Goal: Task Accomplishment & Management: Manage account settings

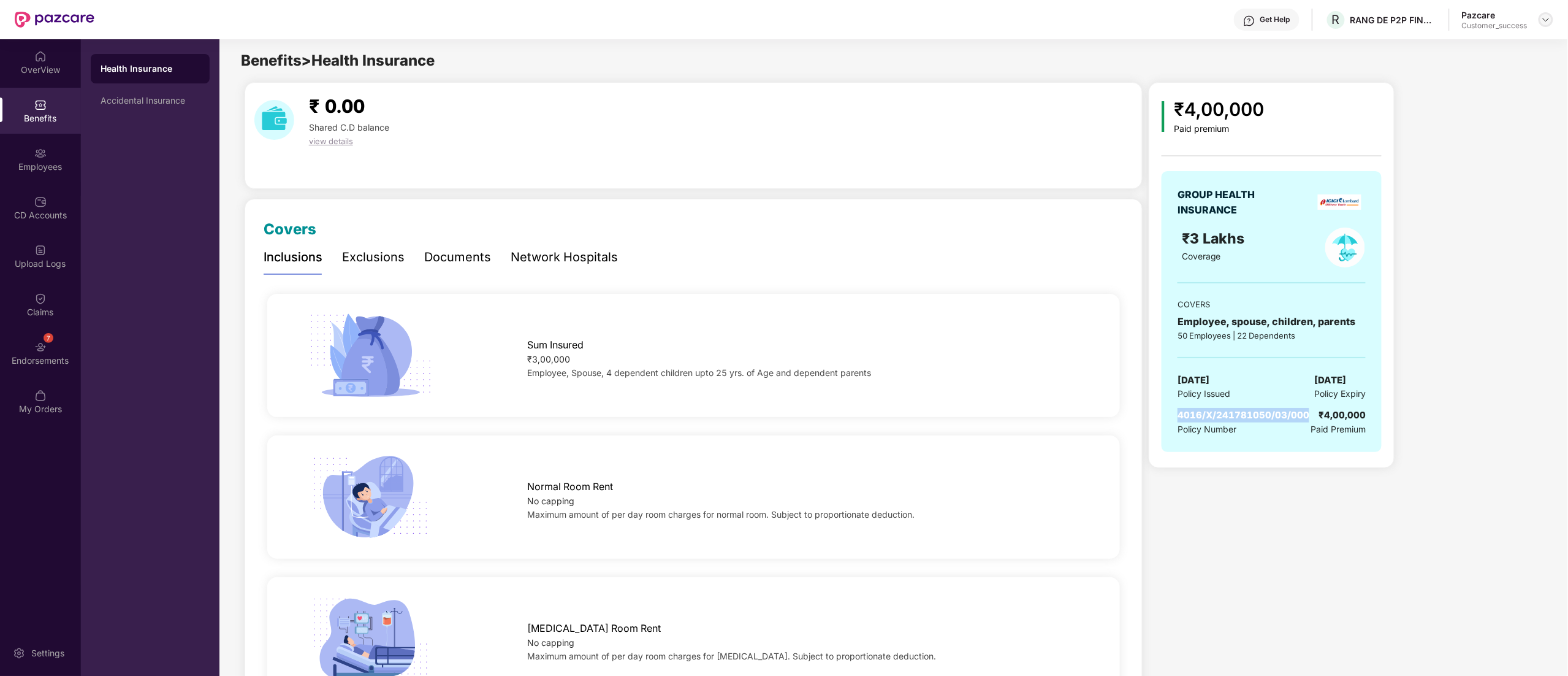
click at [1547, 19] on img at bounding box center [1546, 19] width 10 height 10
click at [1474, 46] on div "Switch to partner view" at bounding box center [1489, 48] width 160 height 24
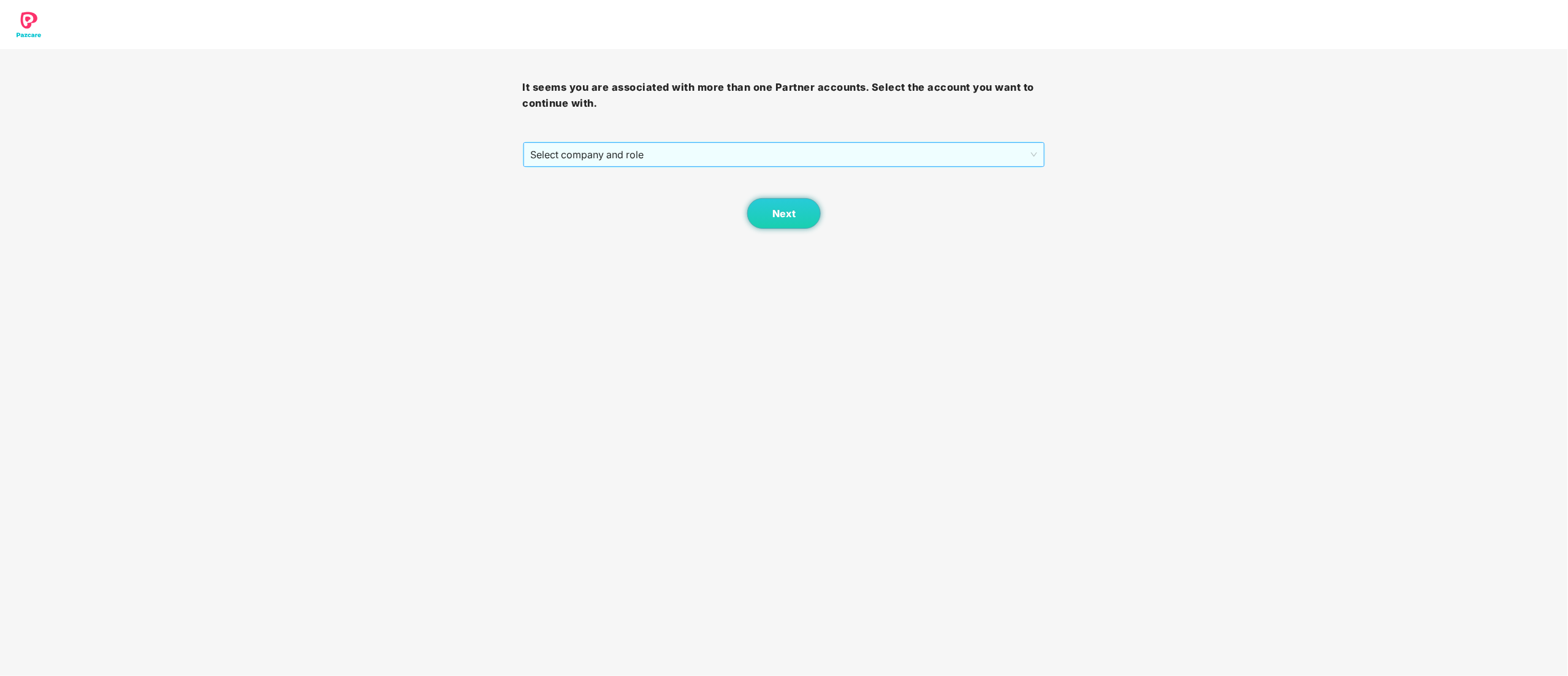
click at [569, 157] on span "Select company and role" at bounding box center [784, 155] width 507 height 24
click at [573, 195] on div "Pazcare - CUSTOMER_SUCCESS" at bounding box center [784, 198] width 508 height 14
click at [788, 220] on span "Next" at bounding box center [784, 213] width 24 height 12
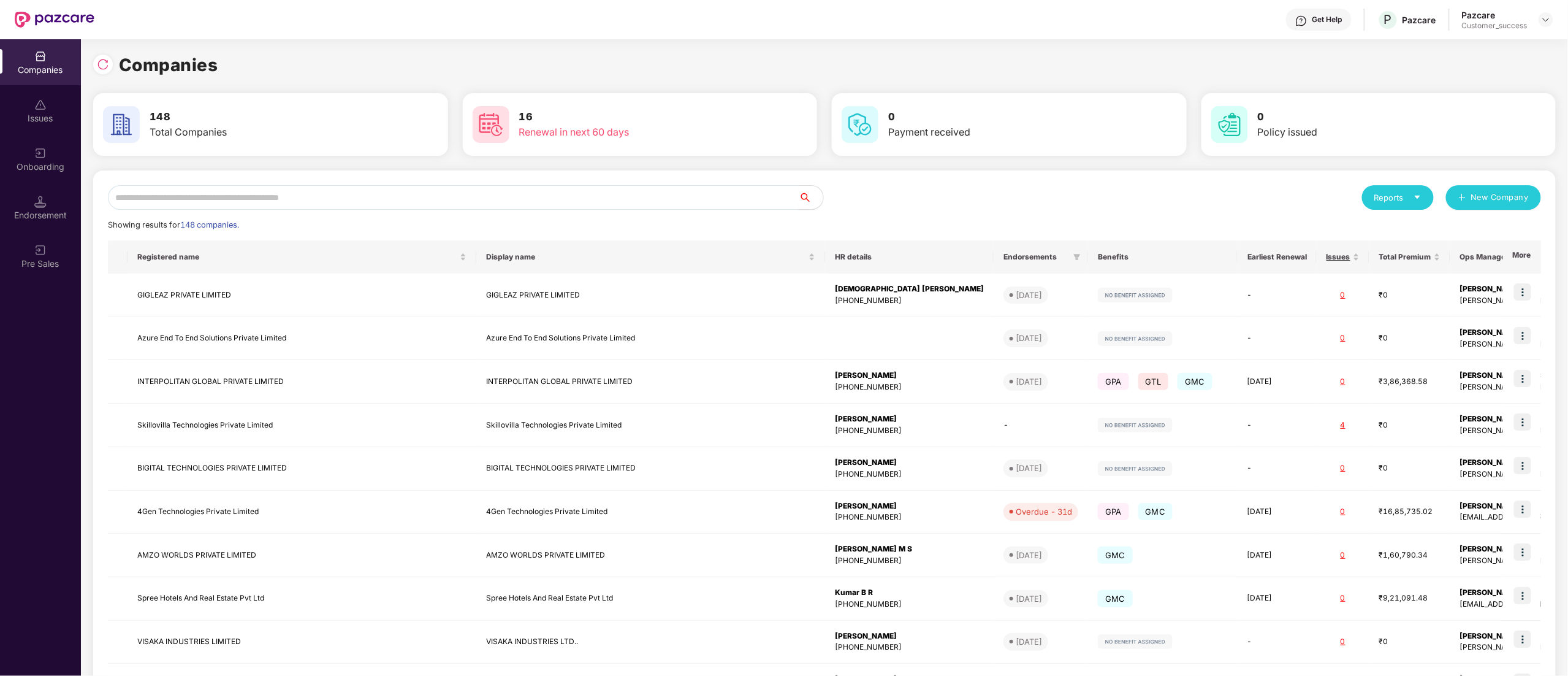
click at [175, 203] on input "text" at bounding box center [453, 197] width 691 height 25
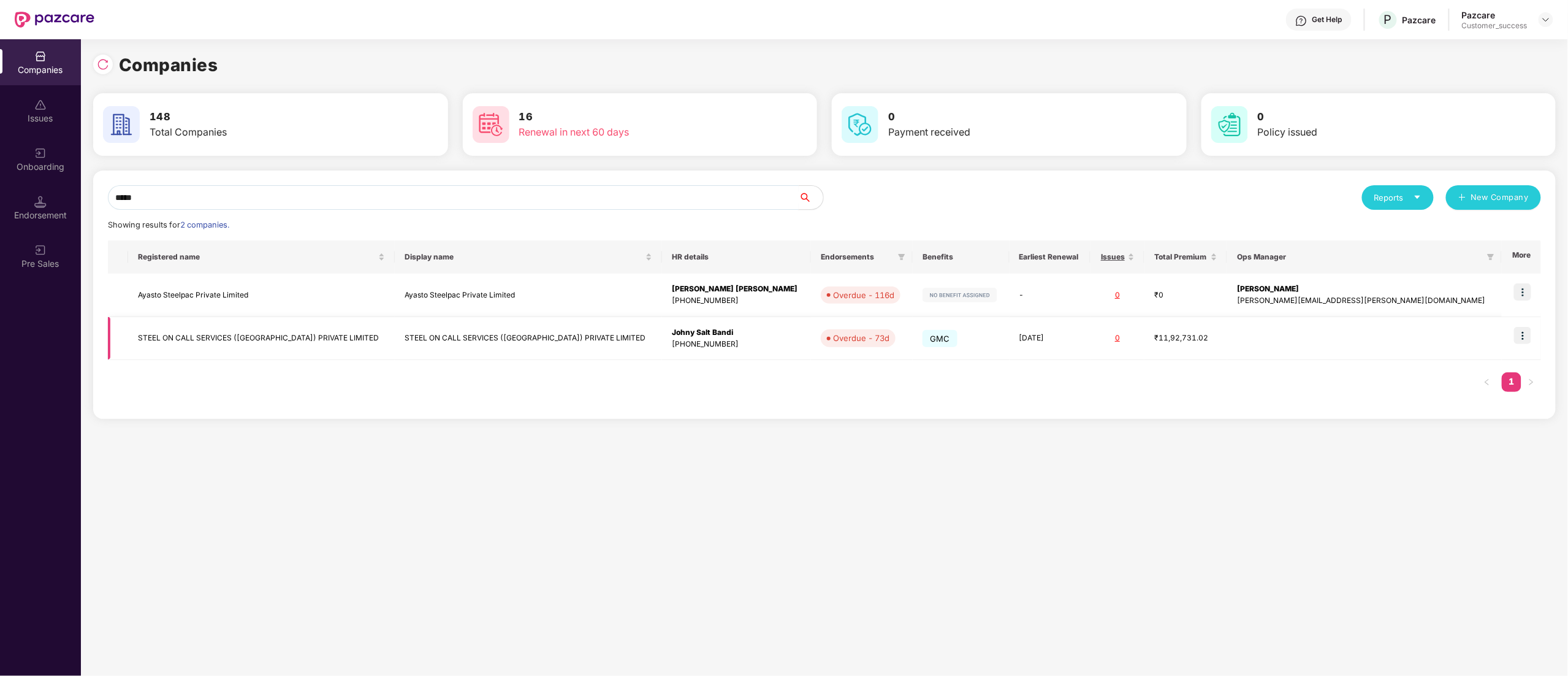
type input "*****"
click at [1525, 338] on img at bounding box center [1522, 335] width 17 height 17
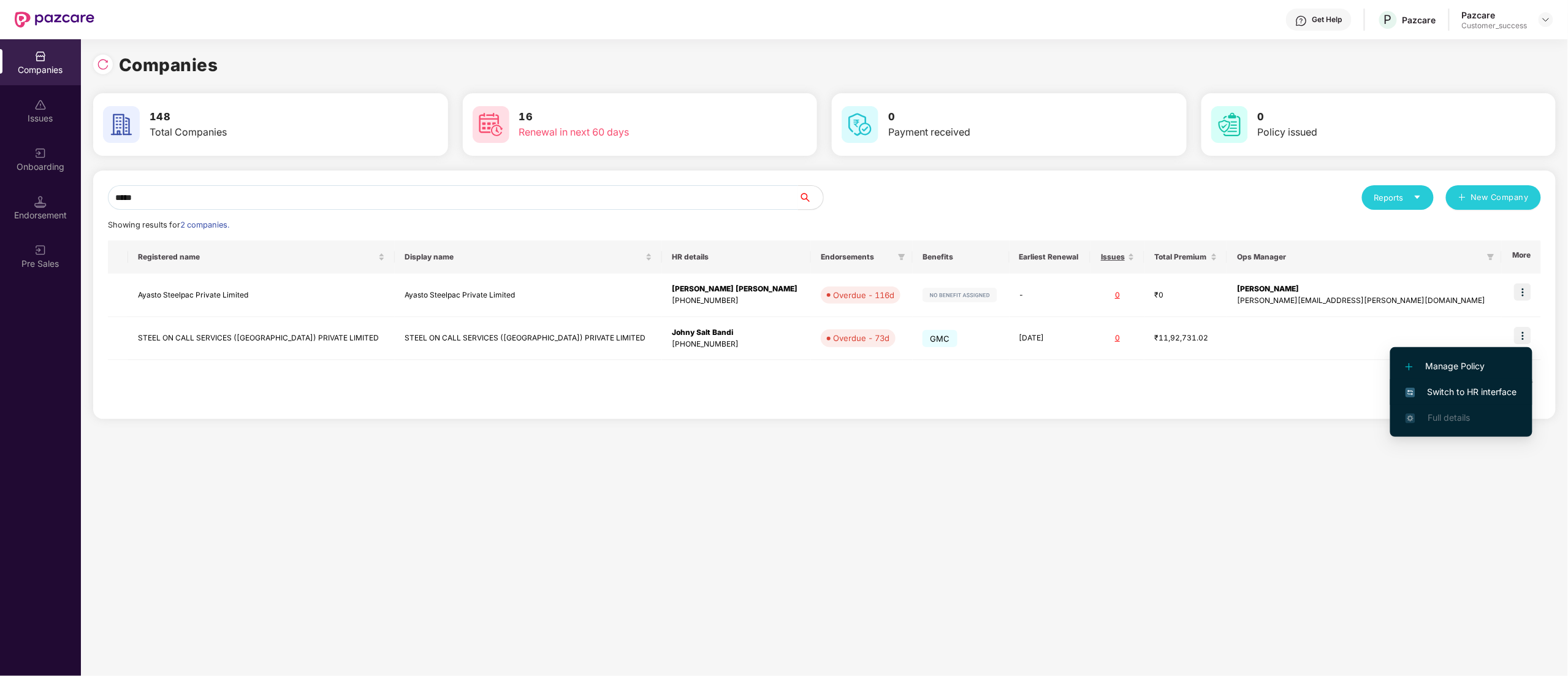
click at [1475, 388] on span "Switch to HR interface" at bounding box center [1461, 391] width 111 height 14
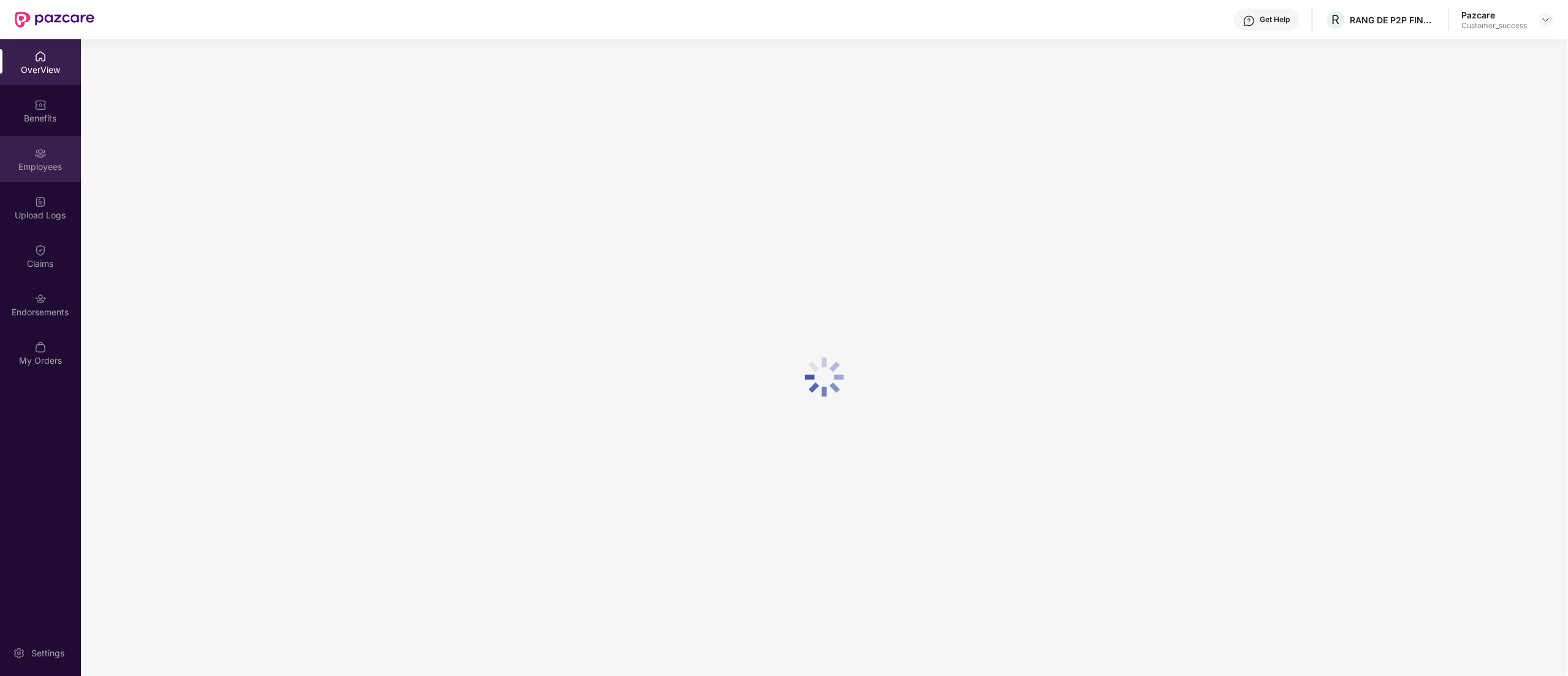
click at [27, 154] on div "Employees" at bounding box center [40, 159] width 81 height 46
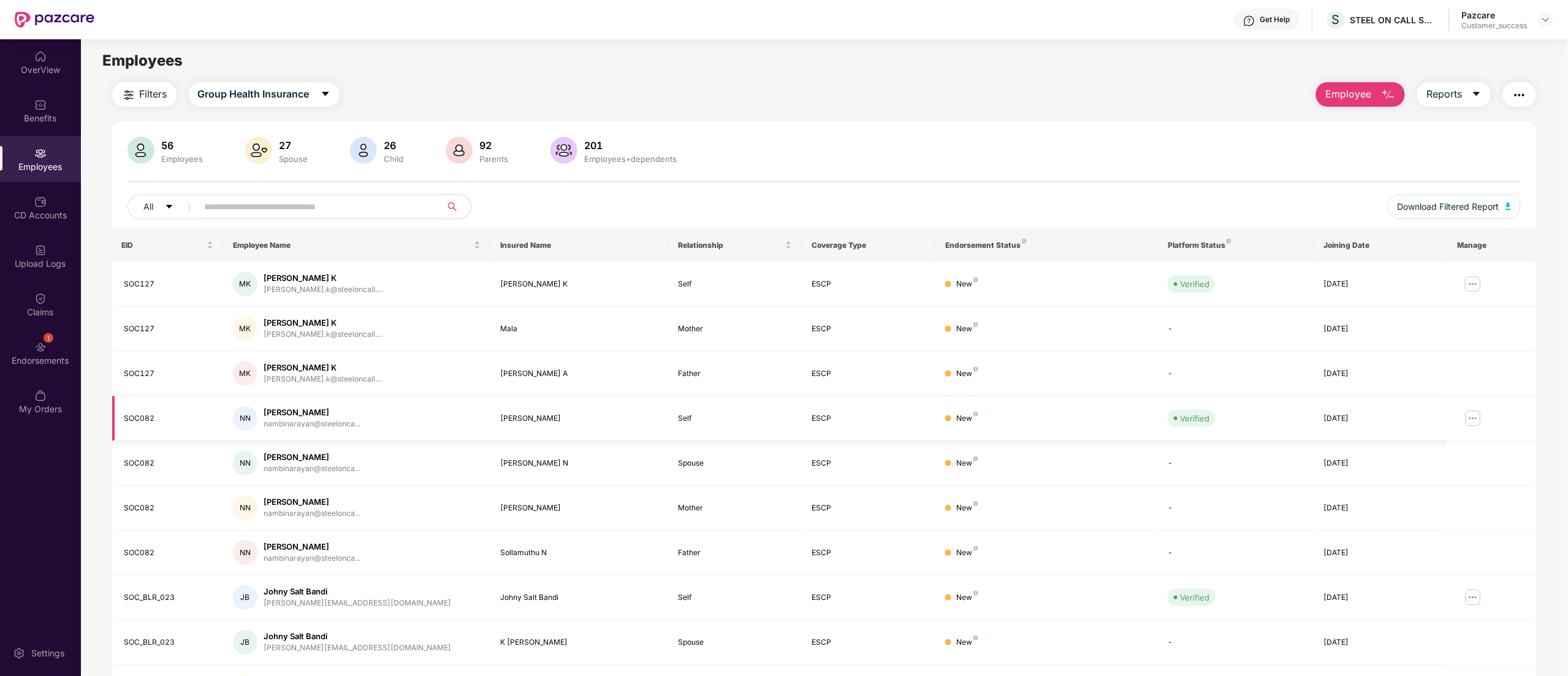
click at [134, 421] on div "SOC082" at bounding box center [169, 418] width 89 height 12
copy div "SOC082"
click at [1467, 199] on button "Download Filtered Report" at bounding box center [1455, 206] width 134 height 25
click at [1337, 50] on div "STEEL ON CALL SERVICES ([GEOGRAPHIC_DATA]) PRIVATE LIMITED" at bounding box center [1401, 53] width 153 height 38
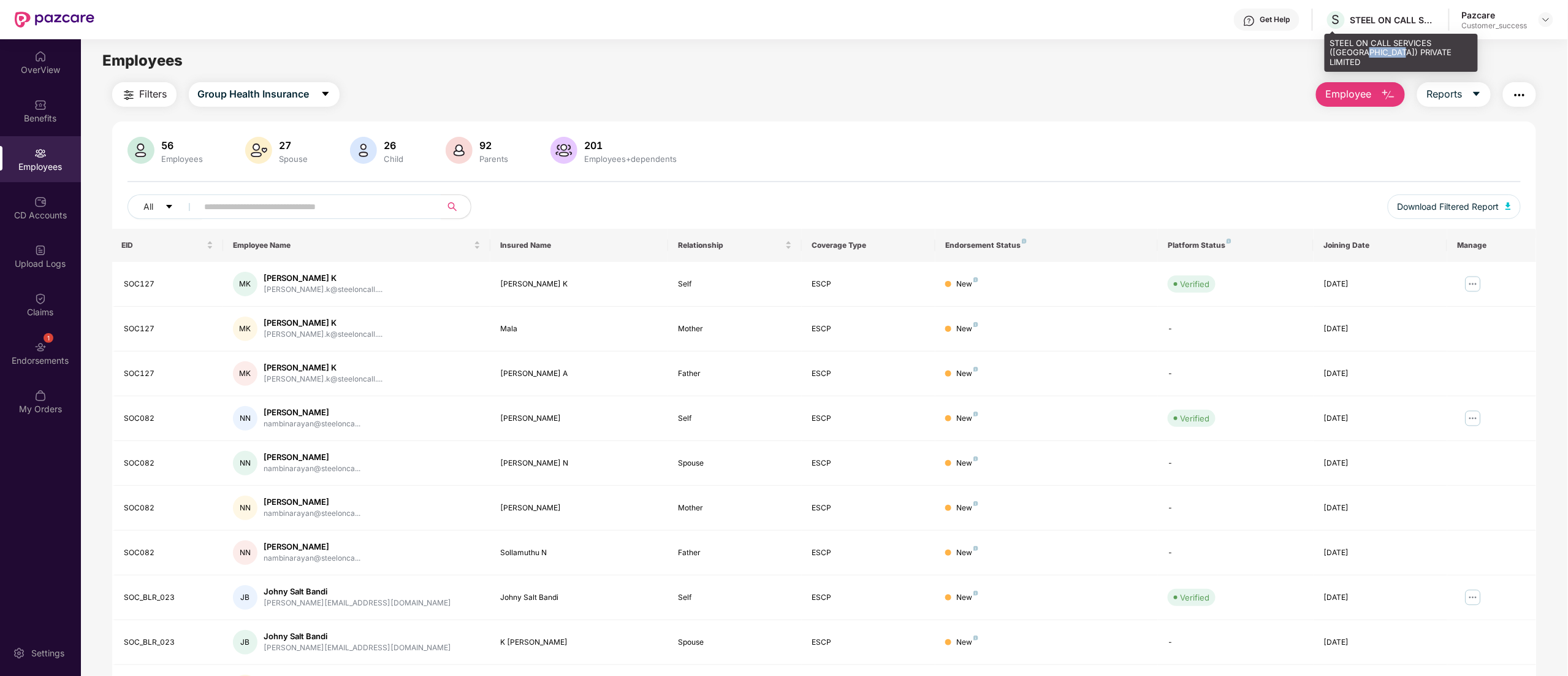
click at [1337, 50] on div "STEEL ON CALL SERVICES ([GEOGRAPHIC_DATA]) PRIVATE LIMITED" at bounding box center [1401, 53] width 153 height 38
copy div "STEEL ON CALL SERVICES ([GEOGRAPHIC_DATA]) PRIVATE LIMITED"
click at [1542, 19] on div at bounding box center [1546, 19] width 15 height 15
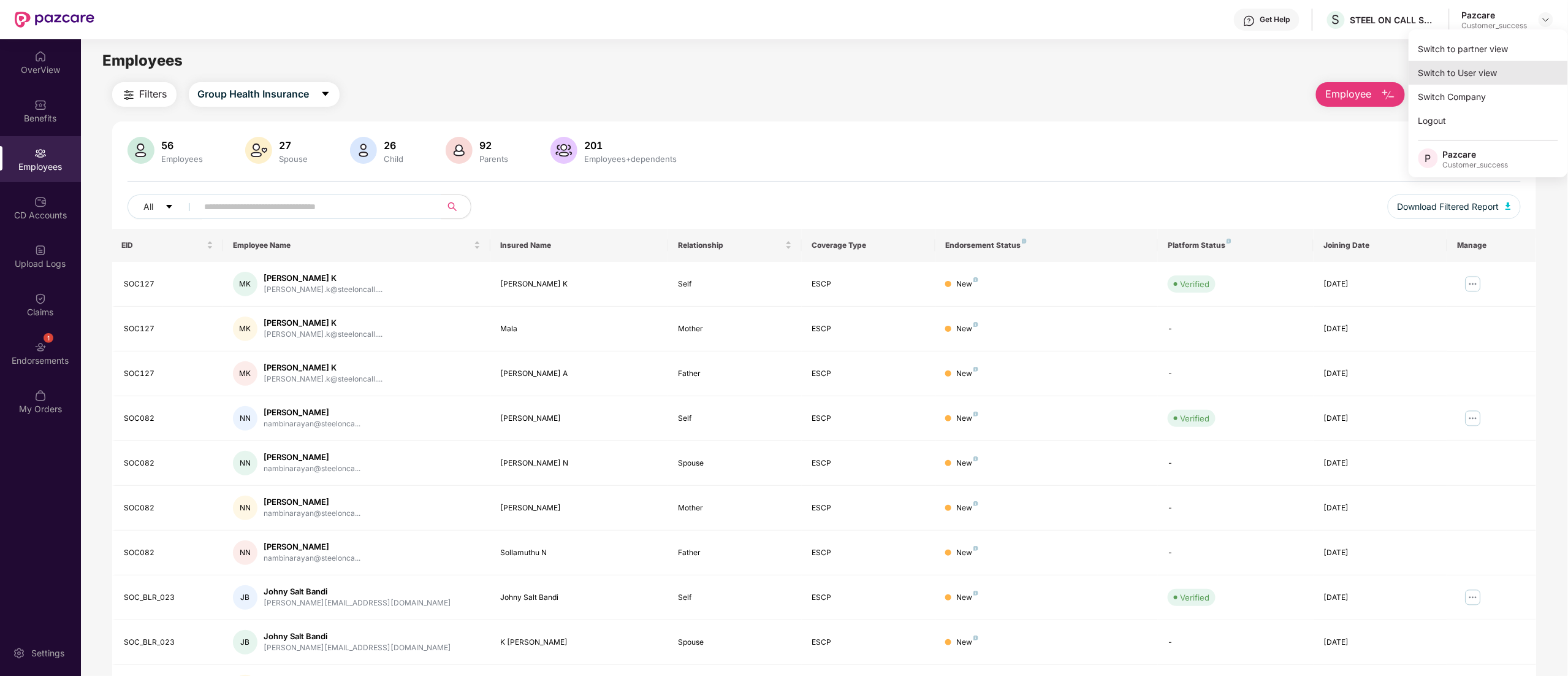
click at [1461, 61] on div "Switch to User view" at bounding box center [1489, 73] width 160 height 24
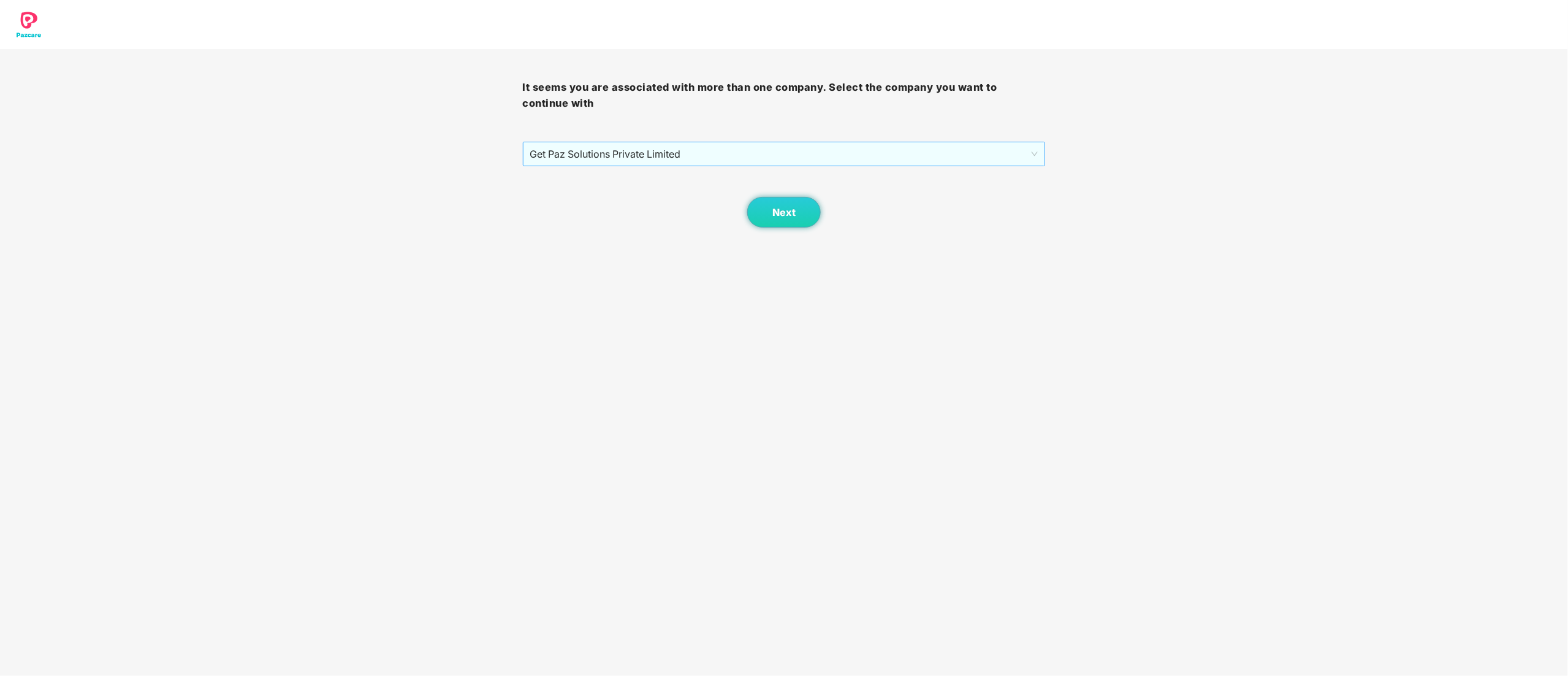
click at [648, 159] on span "Get Paz Solutions Private Limited" at bounding box center [784, 154] width 508 height 24
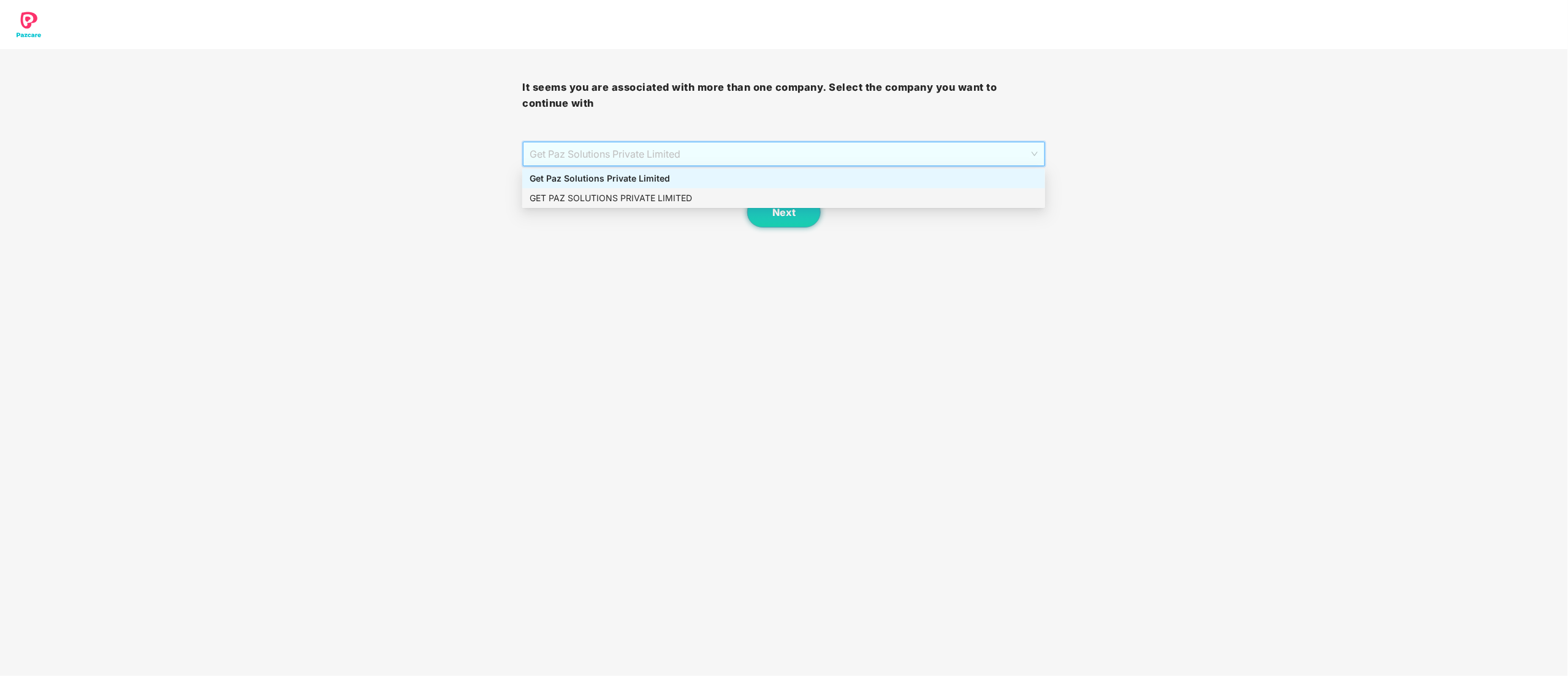
click at [644, 193] on div "GET PAZ SOLUTIONS PRIVATE LIMITED" at bounding box center [784, 198] width 508 height 14
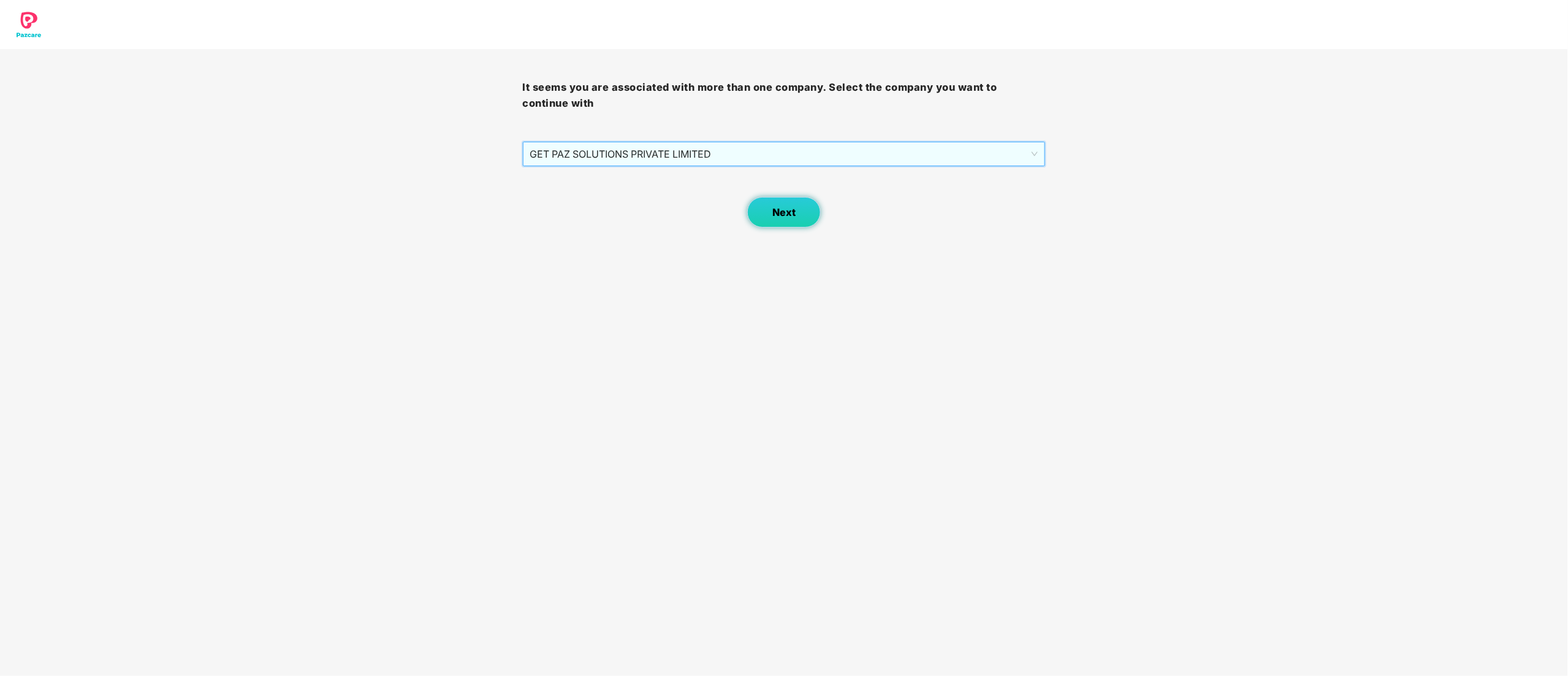
click at [807, 203] on button "Next" at bounding box center [784, 213] width 74 height 31
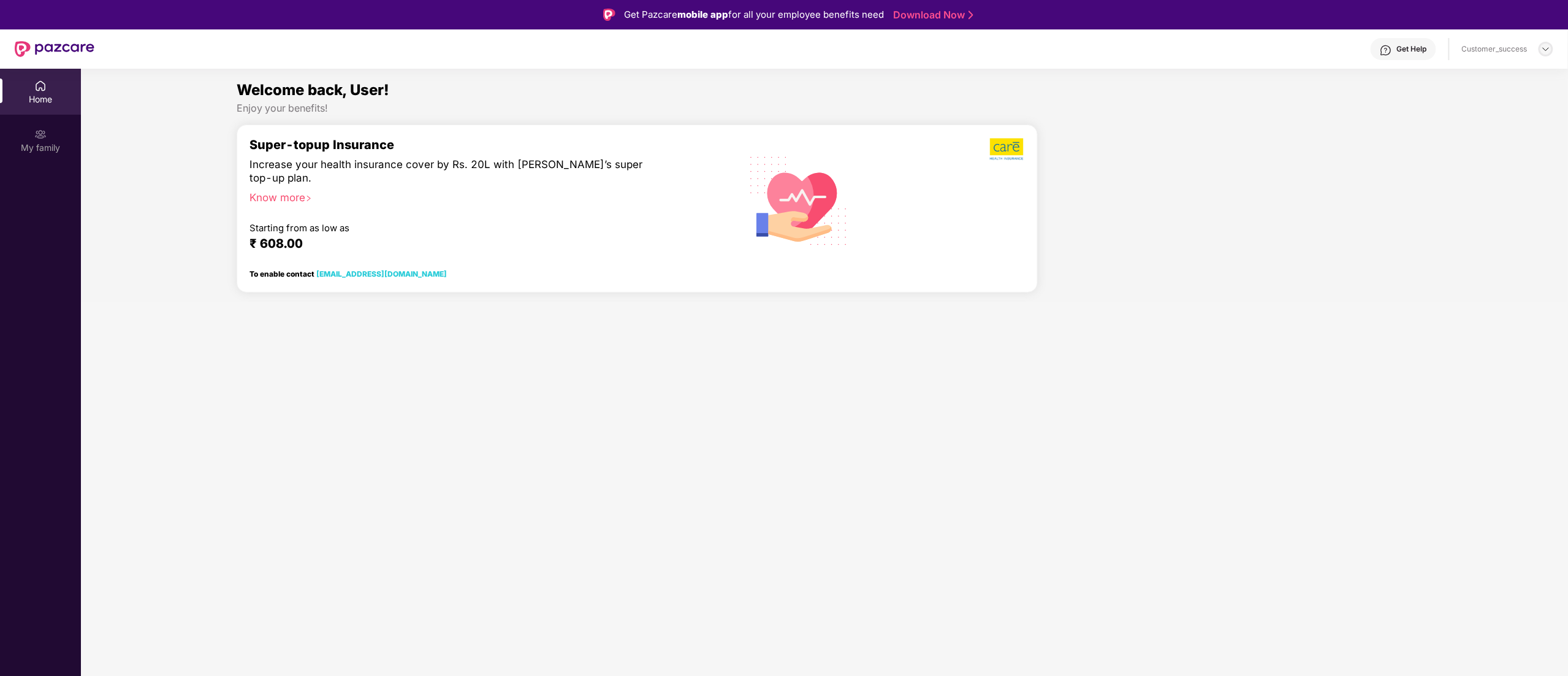
click at [1550, 46] on img at bounding box center [1546, 48] width 10 height 10
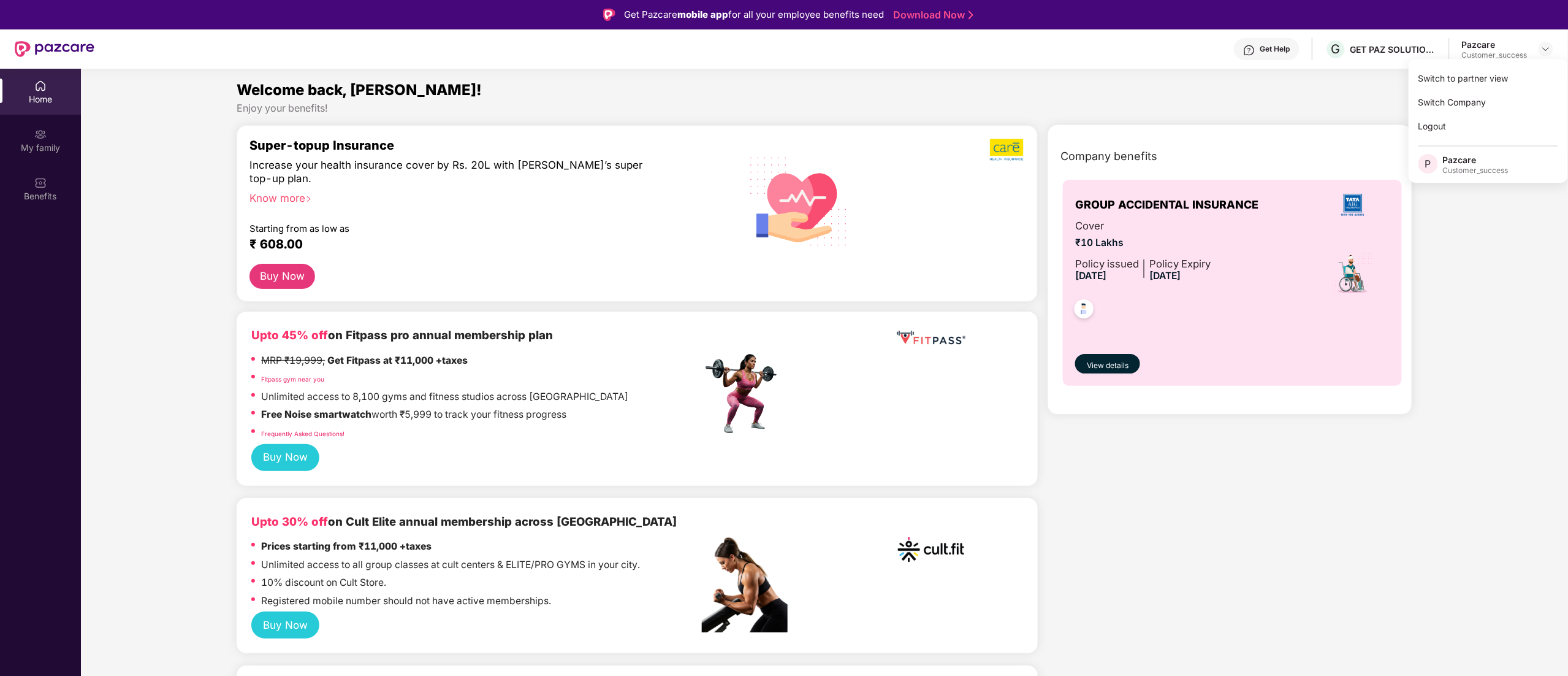
click at [1425, 83] on div "Switch to partner view" at bounding box center [1489, 78] width 160 height 24
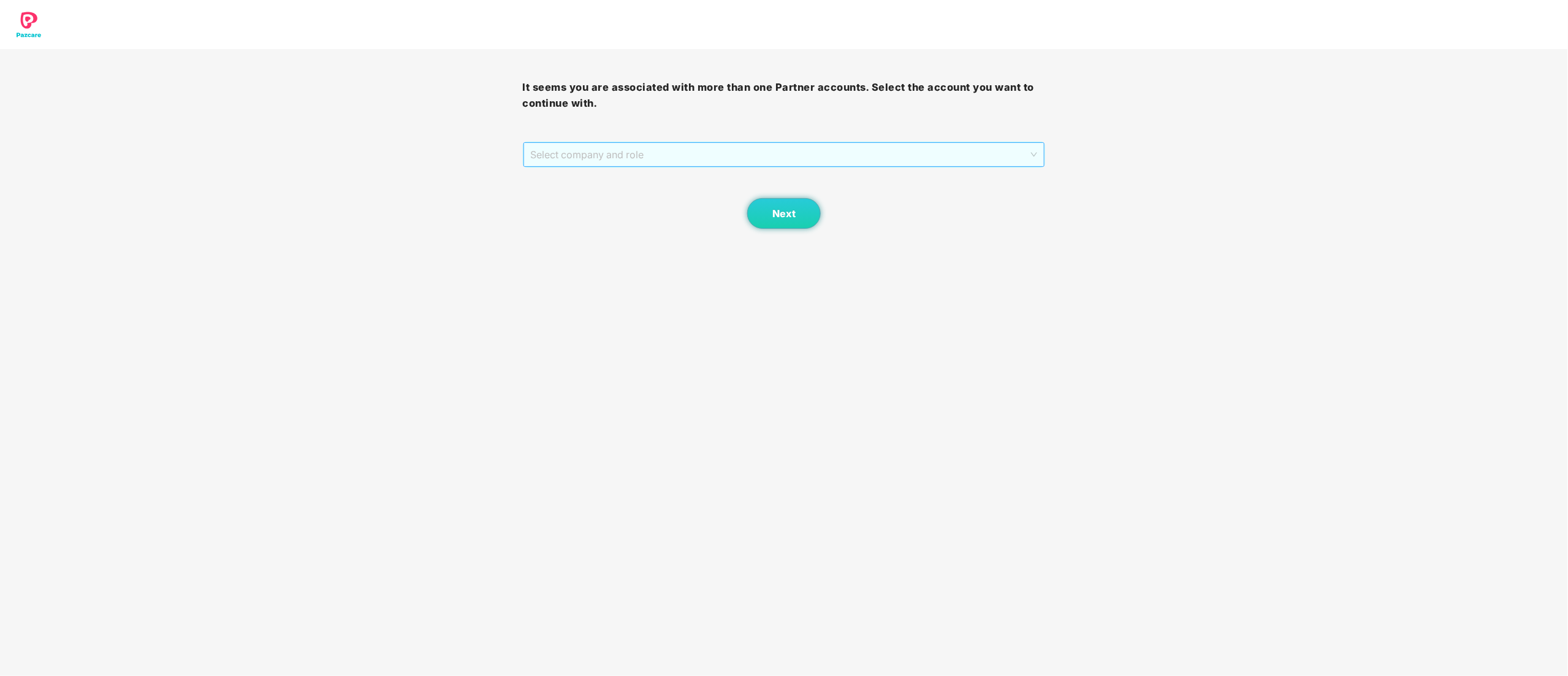
click at [663, 166] on div "Select company and role" at bounding box center [784, 154] width 522 height 25
click at [653, 195] on div "Pazcare - CUSTOMER_SUCCESS" at bounding box center [784, 198] width 508 height 14
click at [797, 216] on button "Next" at bounding box center [784, 213] width 74 height 31
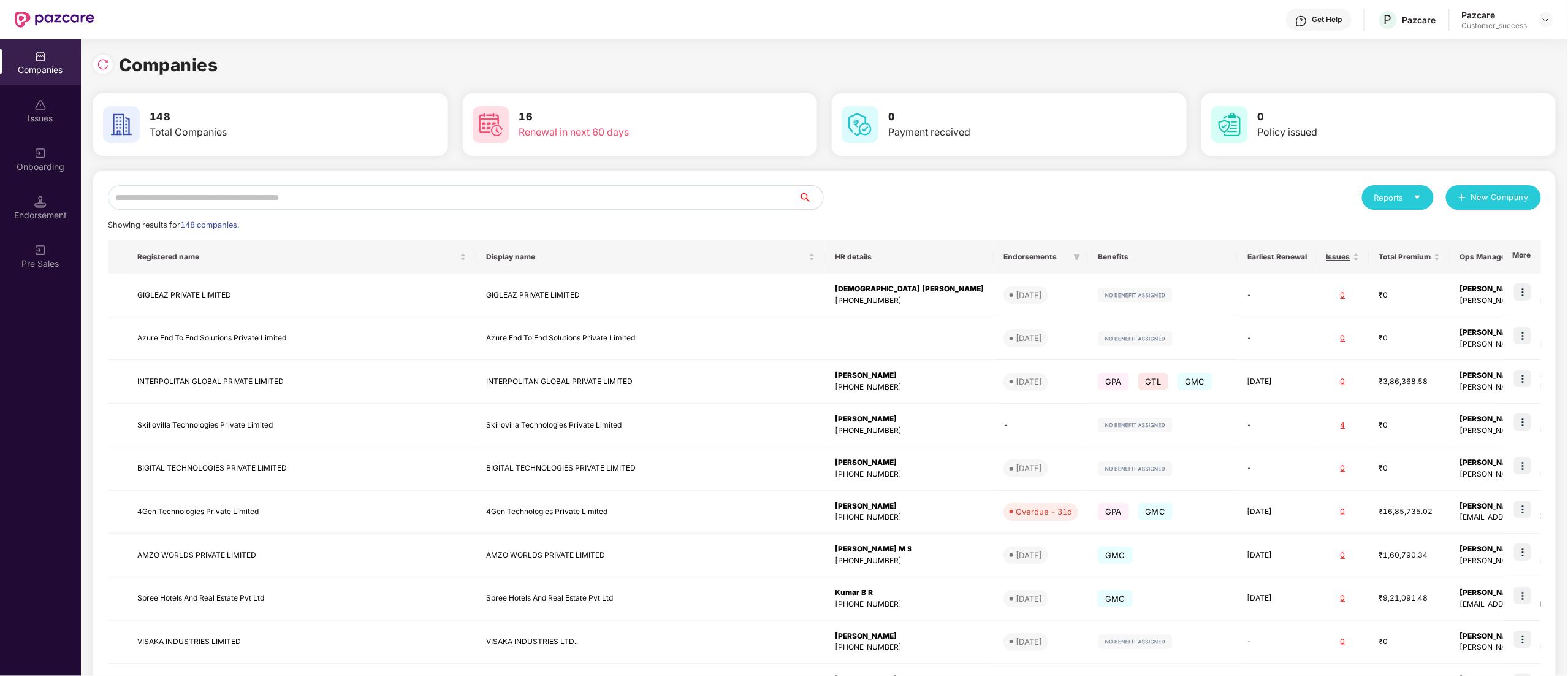
click at [242, 204] on input "text" at bounding box center [453, 197] width 691 height 25
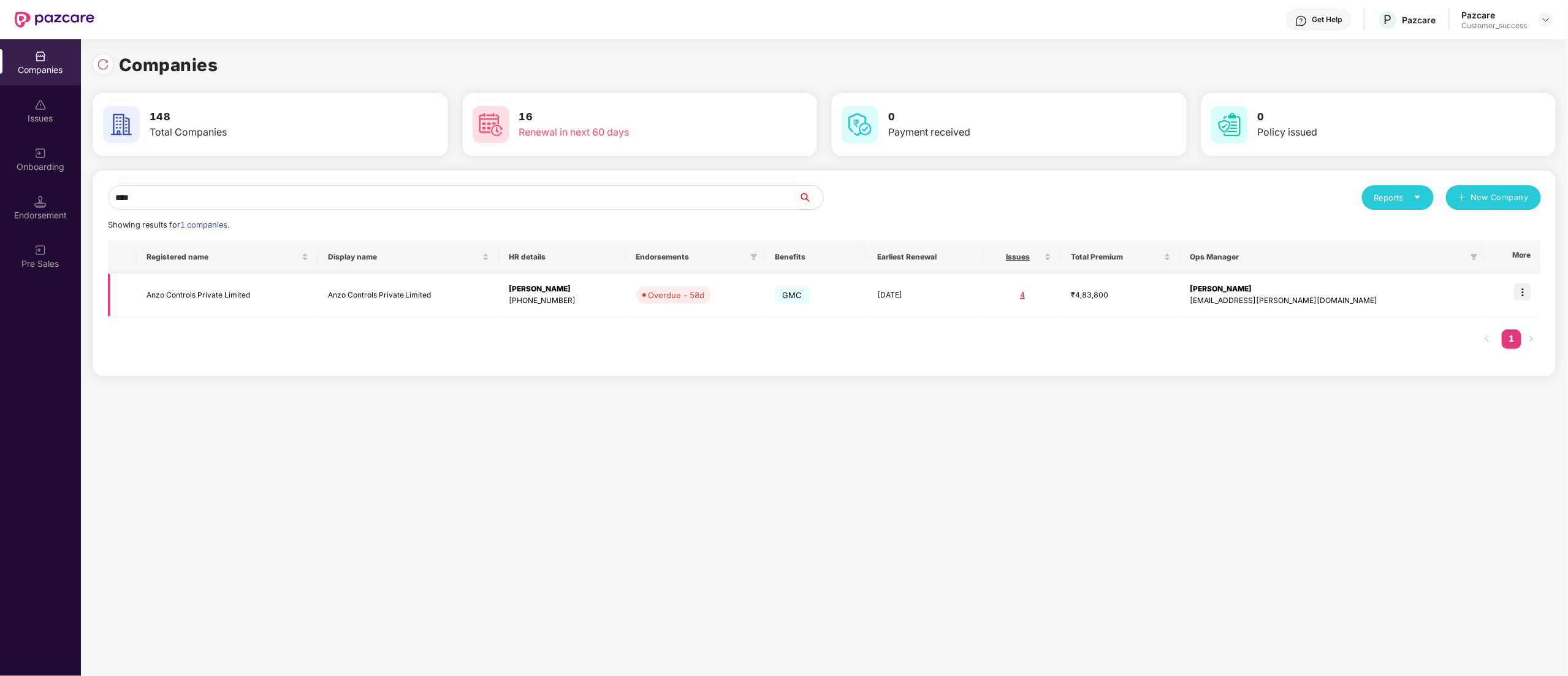
type input "****"
click at [1519, 293] on img at bounding box center [1522, 292] width 17 height 17
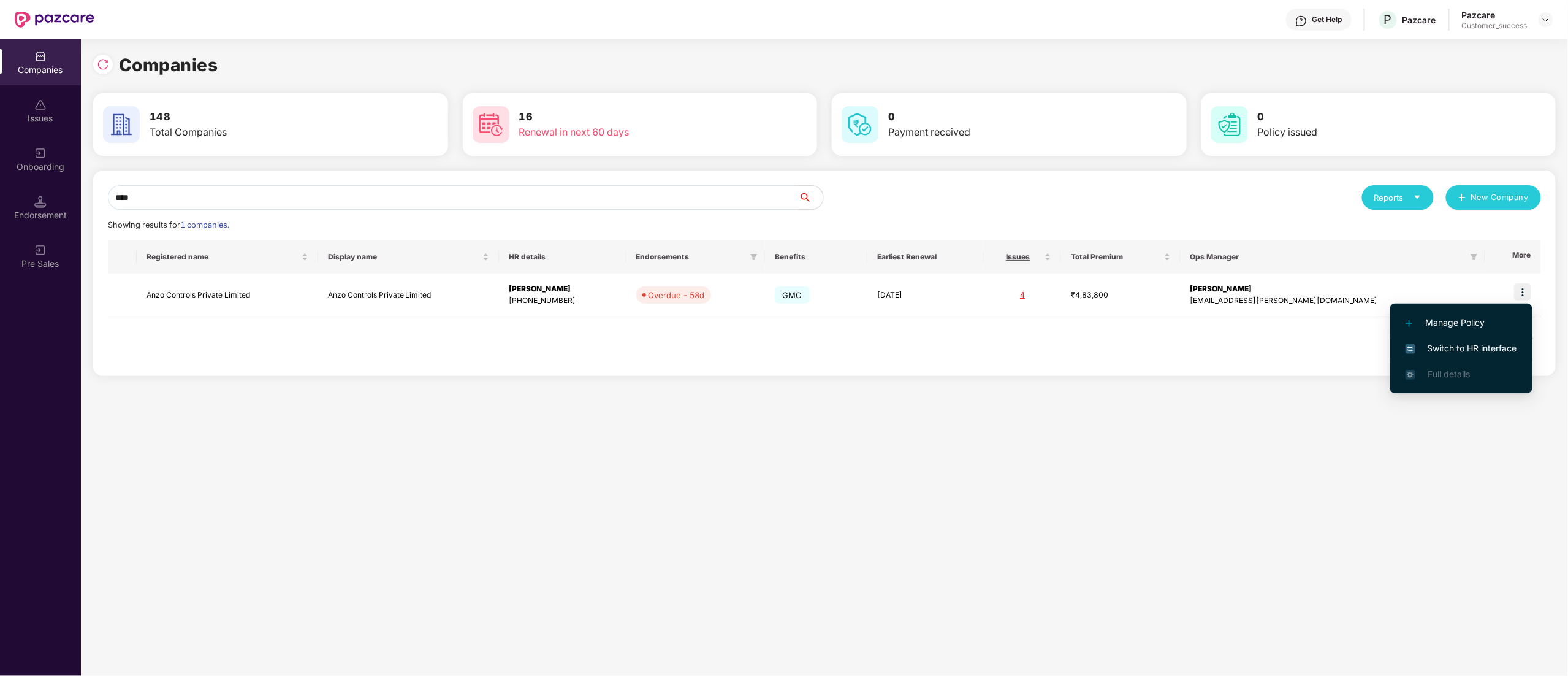
click at [1463, 345] on span "Switch to HR interface" at bounding box center [1461, 348] width 111 height 14
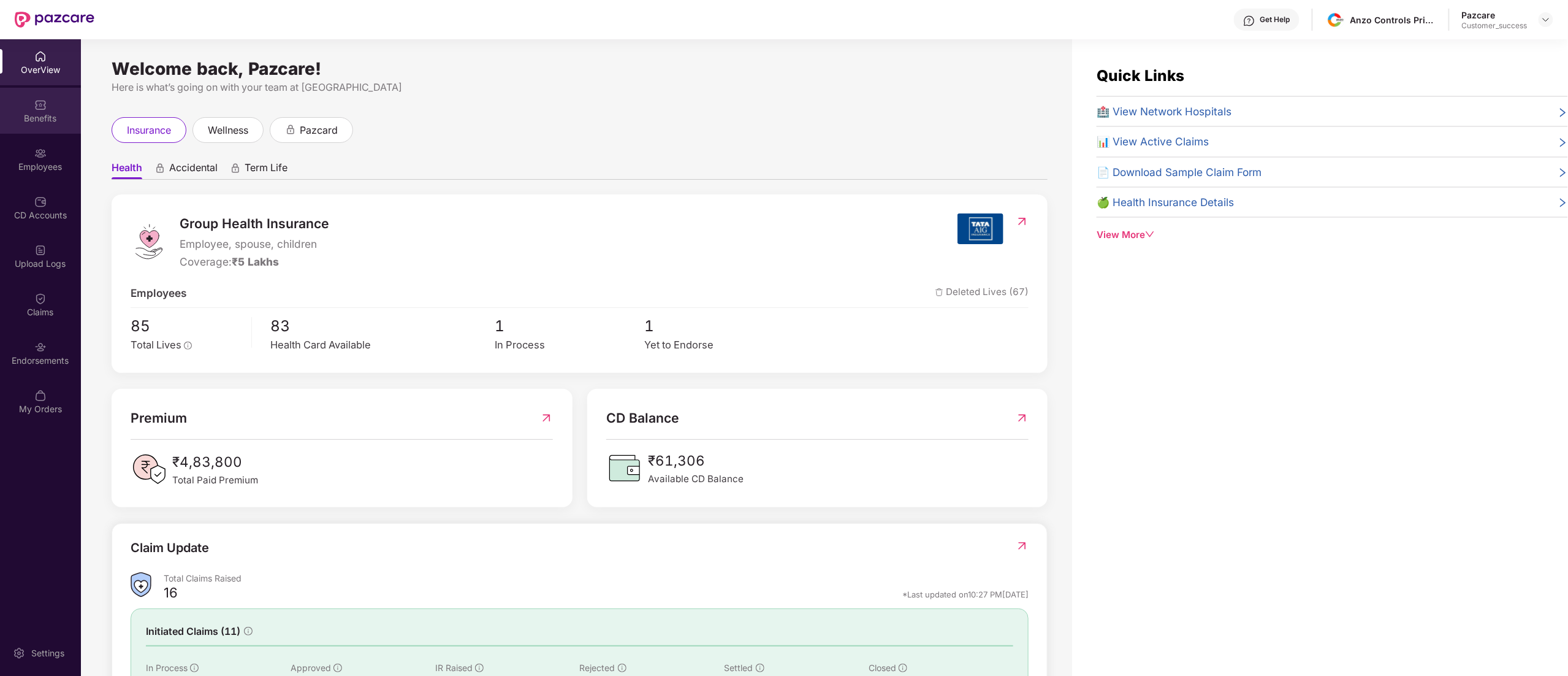
click at [29, 104] on div "Benefits" at bounding box center [40, 110] width 81 height 46
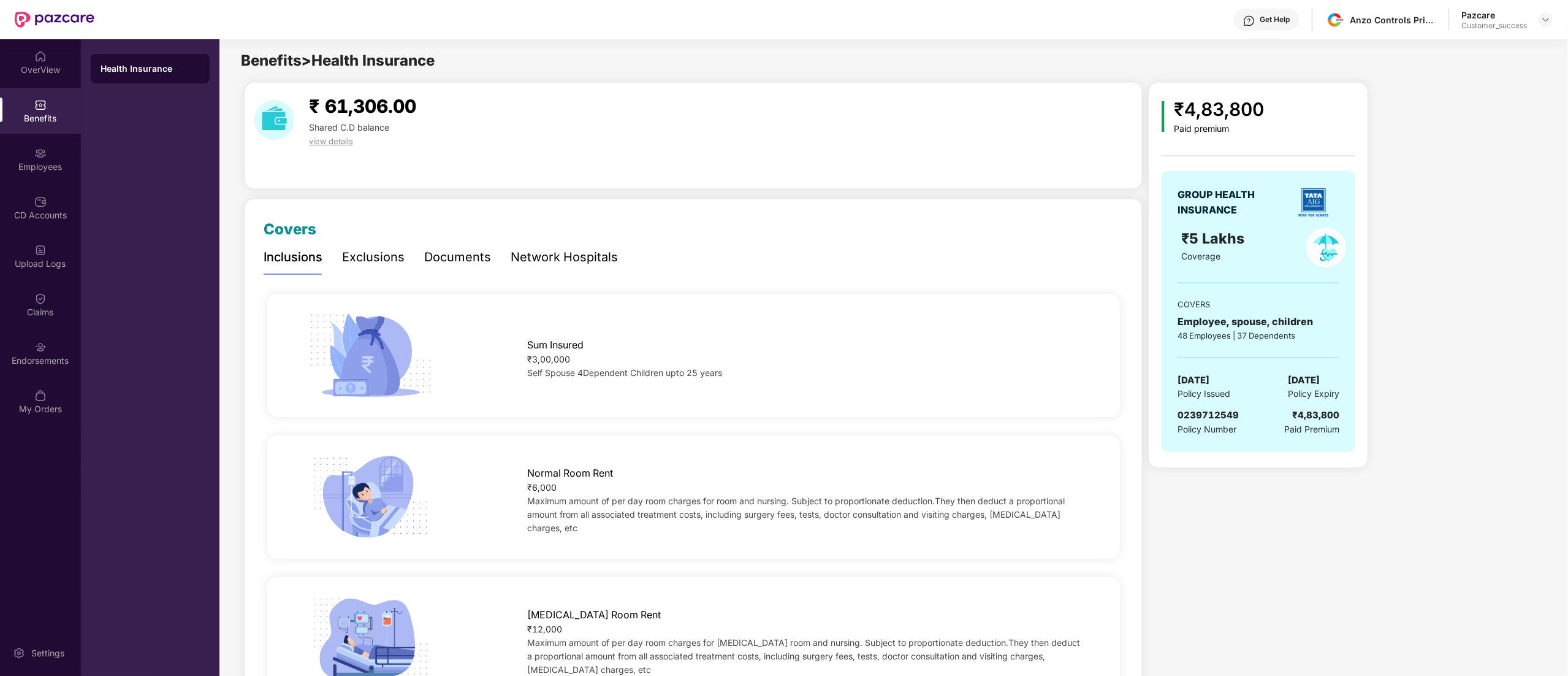
click at [456, 257] on div "Documents" at bounding box center [457, 257] width 67 height 19
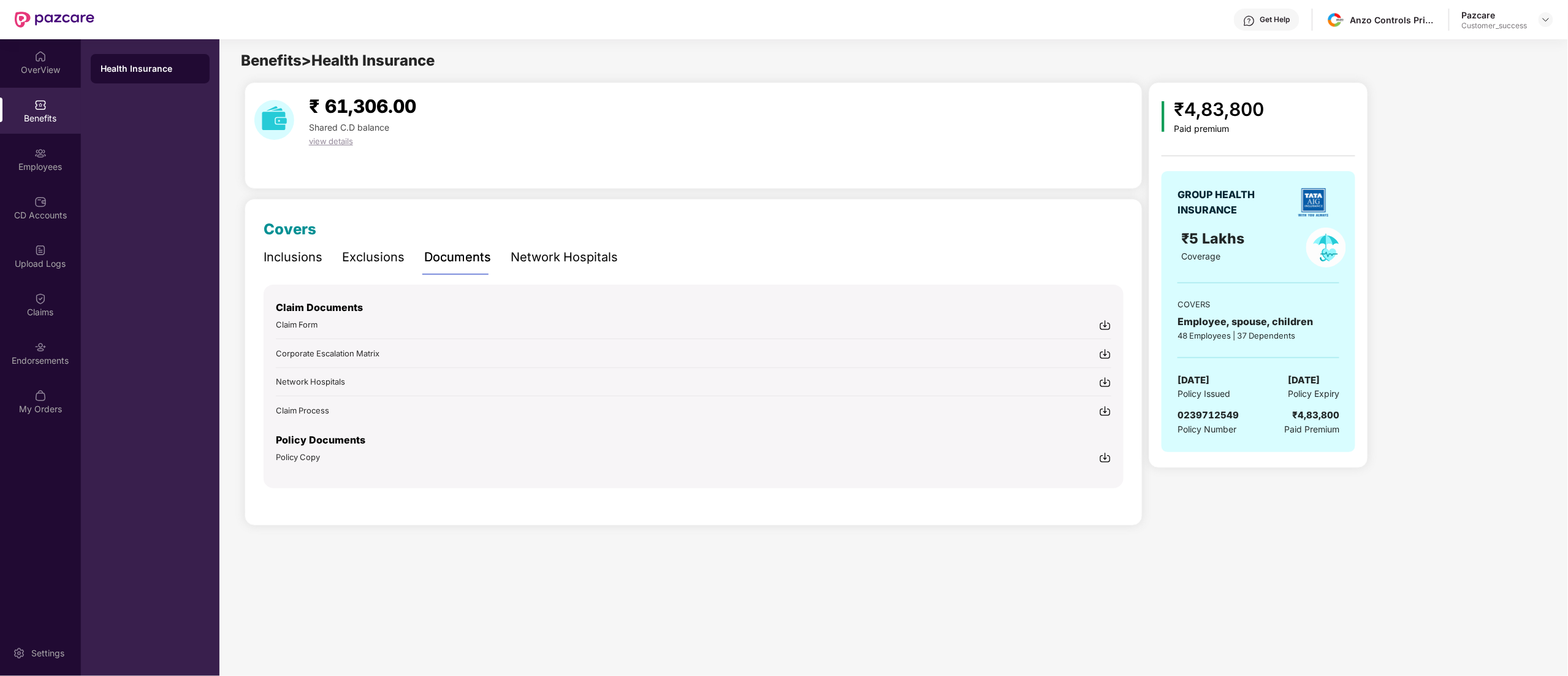
click at [1105, 461] on img at bounding box center [1105, 457] width 12 height 12
click at [1546, 18] on img at bounding box center [1546, 19] width 10 height 10
click at [1501, 36] on div "Switch to partner view" at bounding box center [1489, 48] width 160 height 24
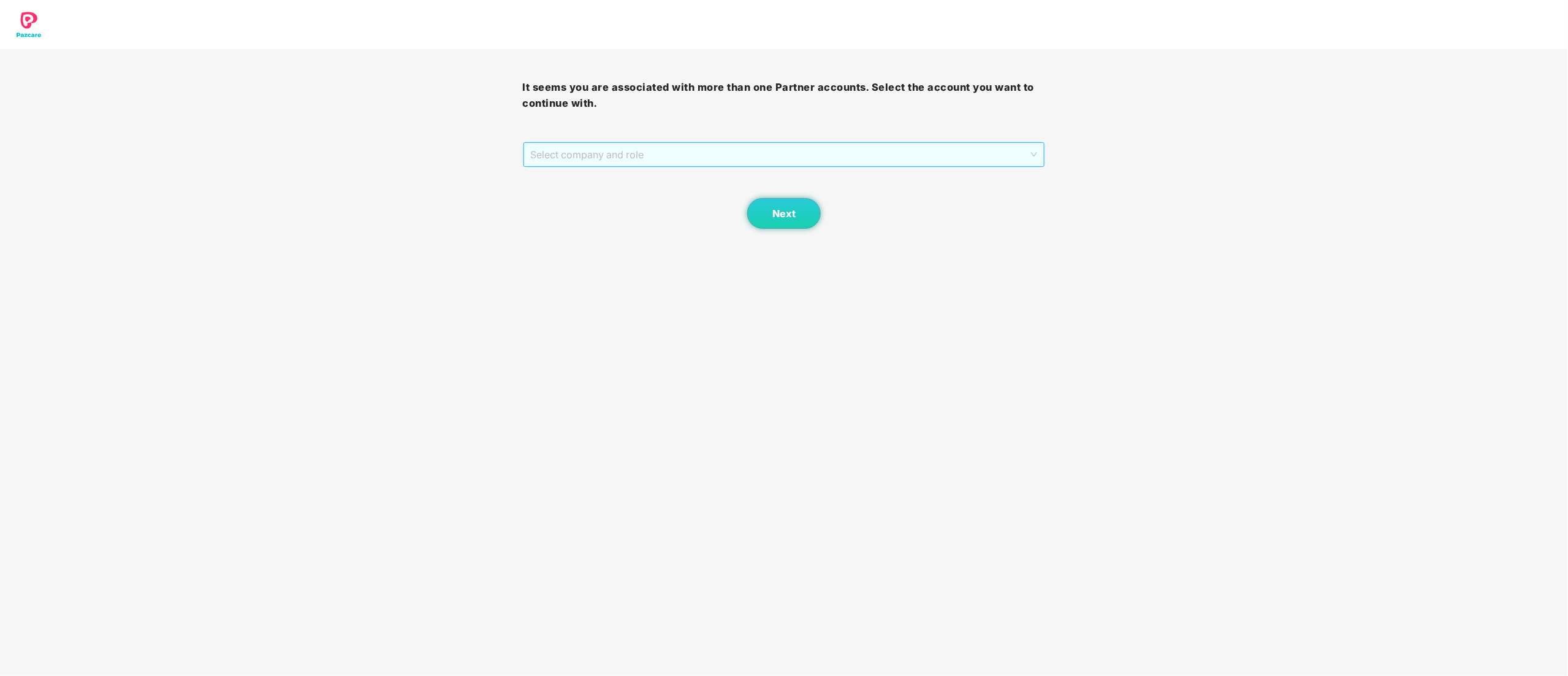
click at [556, 150] on span "Select company and role" at bounding box center [784, 155] width 507 height 24
click at [572, 198] on div "Pazcare - CUSTOMER_SUCCESS" at bounding box center [784, 198] width 508 height 14
click at [766, 203] on button "Next" at bounding box center [784, 213] width 74 height 31
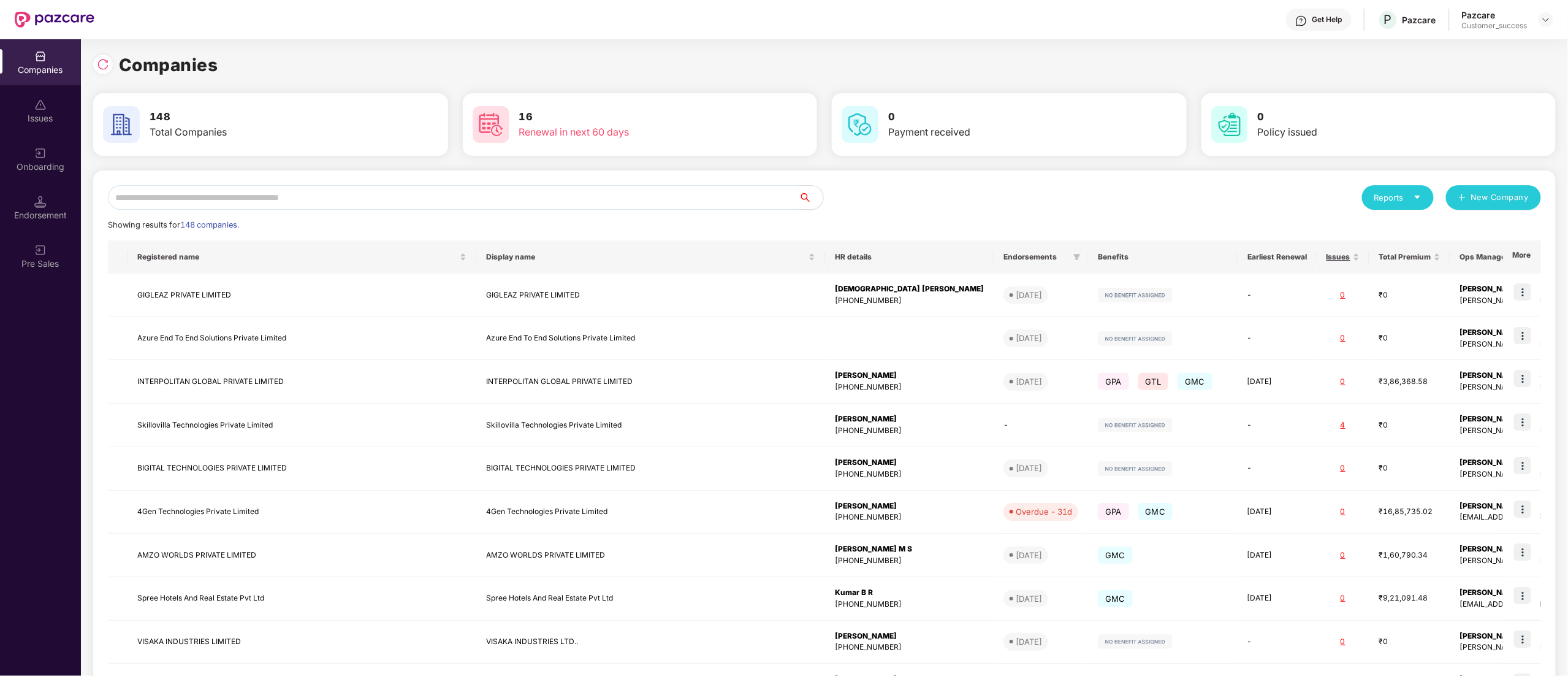
click at [287, 185] on input "text" at bounding box center [453, 197] width 691 height 25
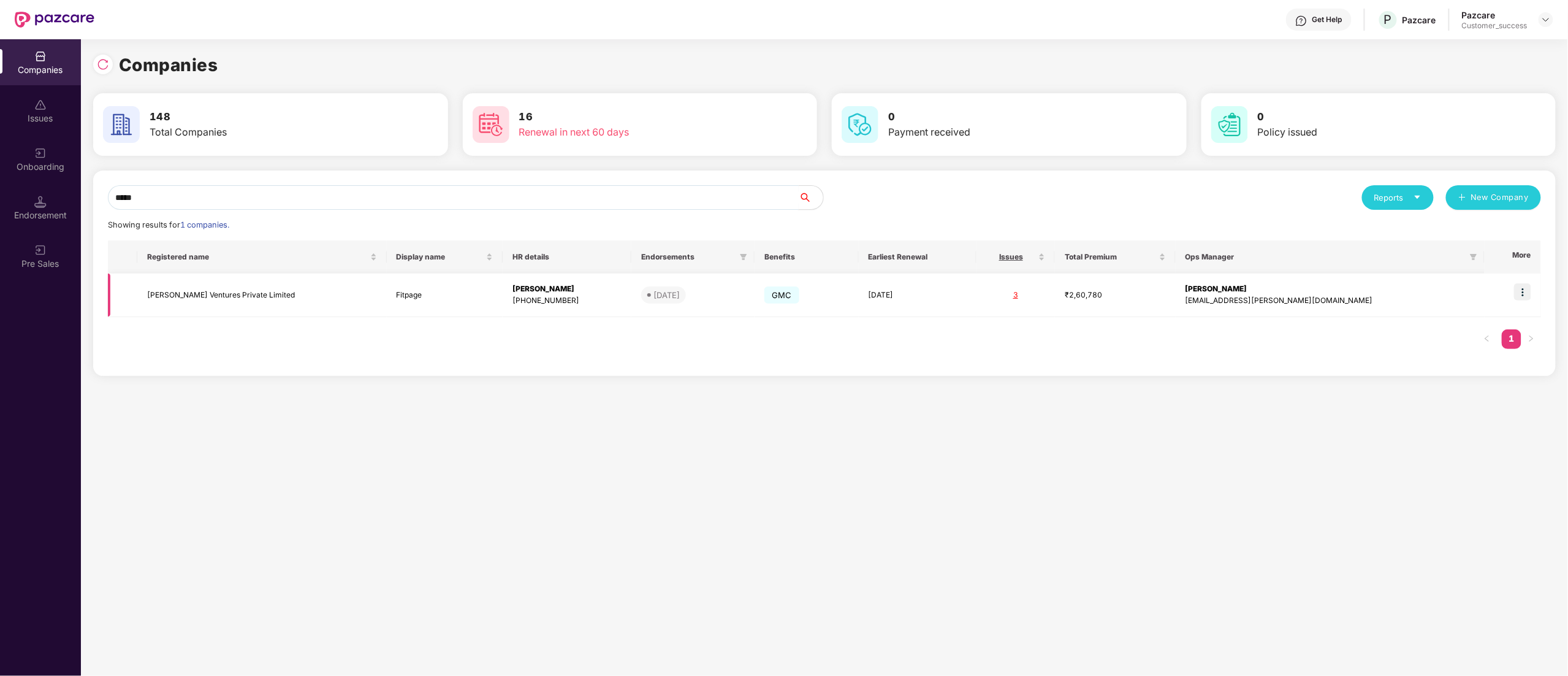
type input "*****"
click at [1525, 287] on img at bounding box center [1522, 292] width 17 height 17
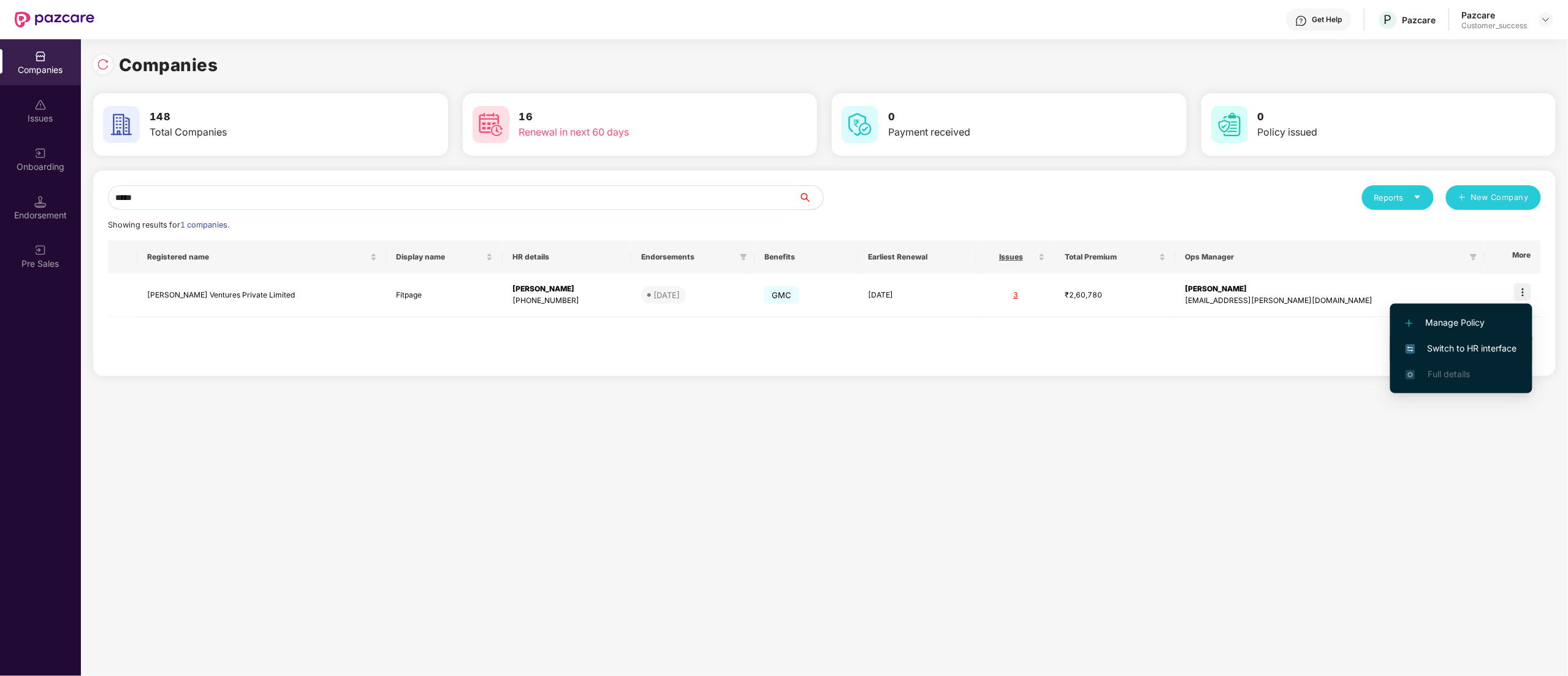
click at [1490, 350] on span "Switch to HR interface" at bounding box center [1461, 348] width 111 height 14
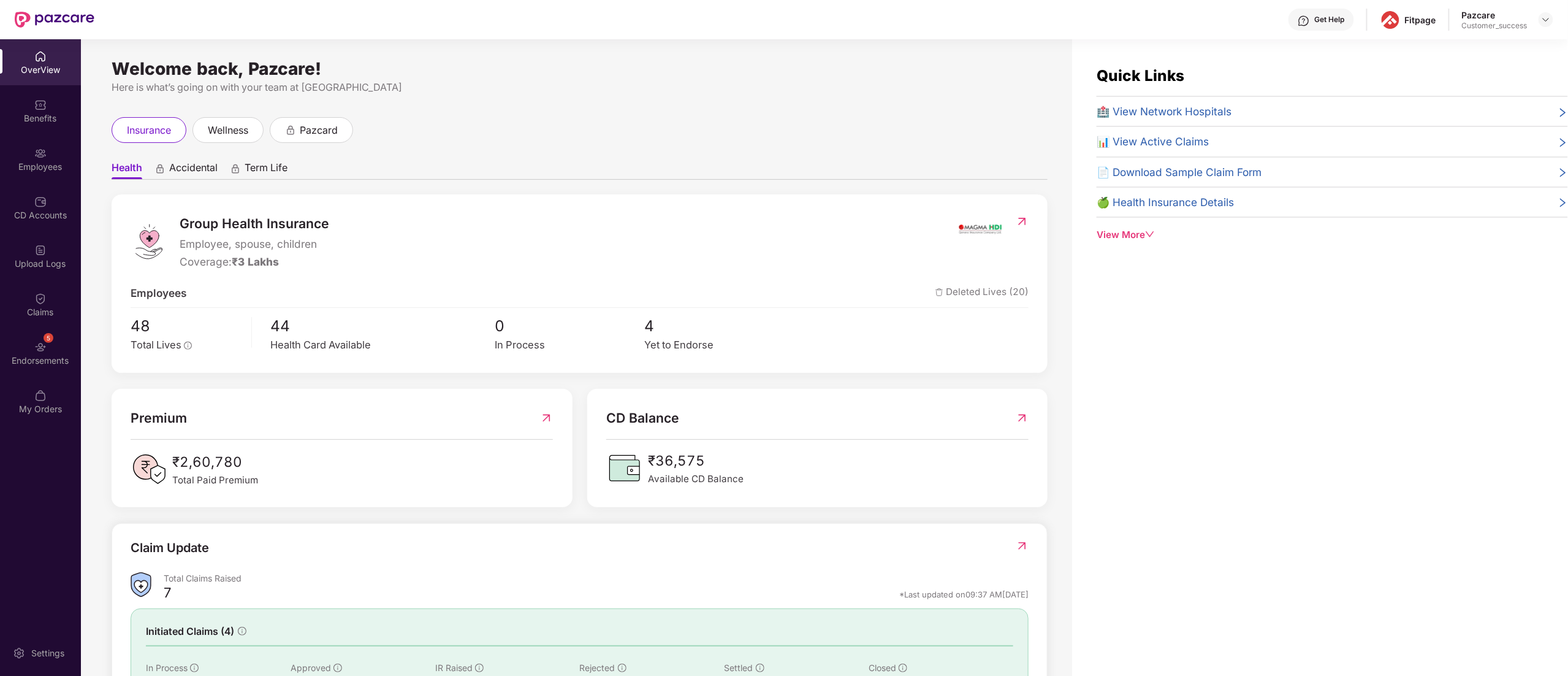
click at [36, 154] on img at bounding box center [40, 152] width 12 height 12
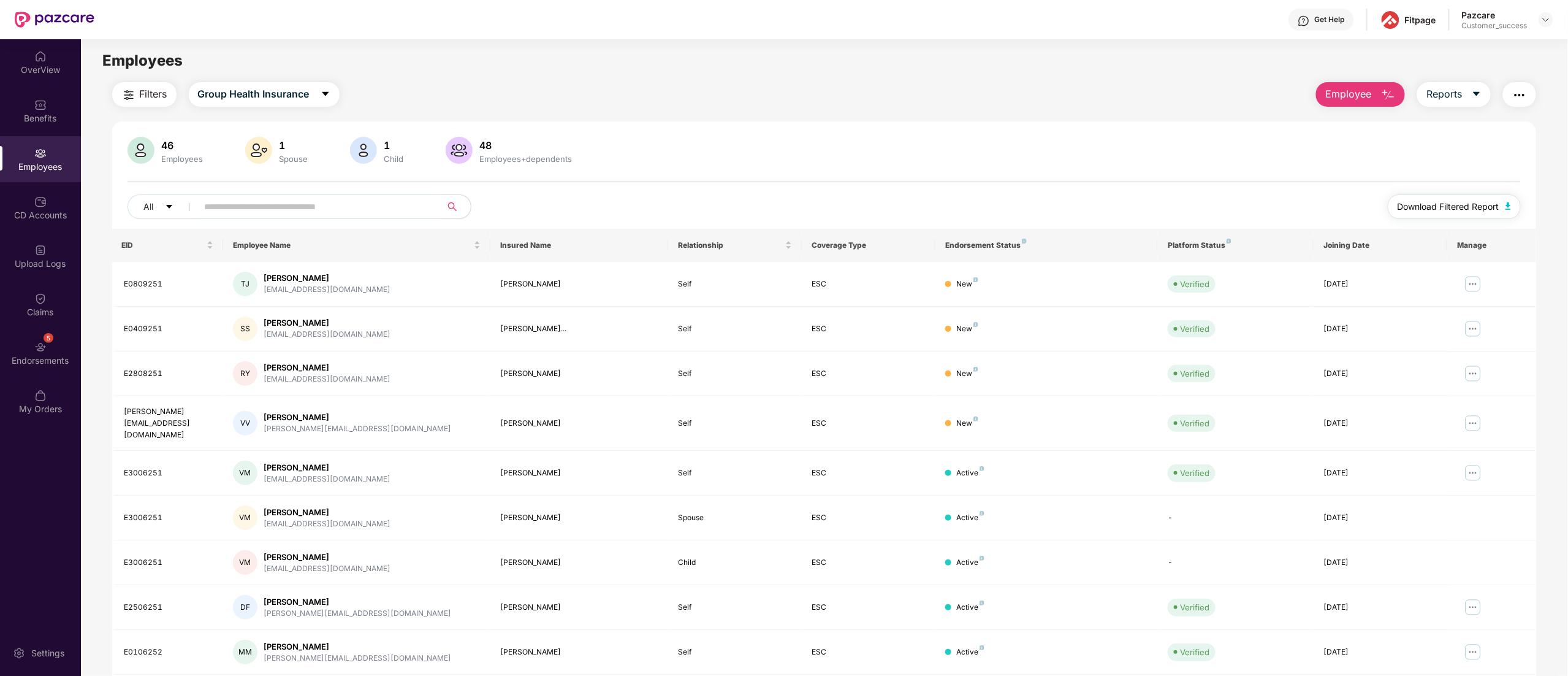
click at [1474, 205] on span "Download Filtered Report" at bounding box center [1449, 206] width 102 height 14
click at [10, 103] on div "Benefits" at bounding box center [40, 110] width 81 height 46
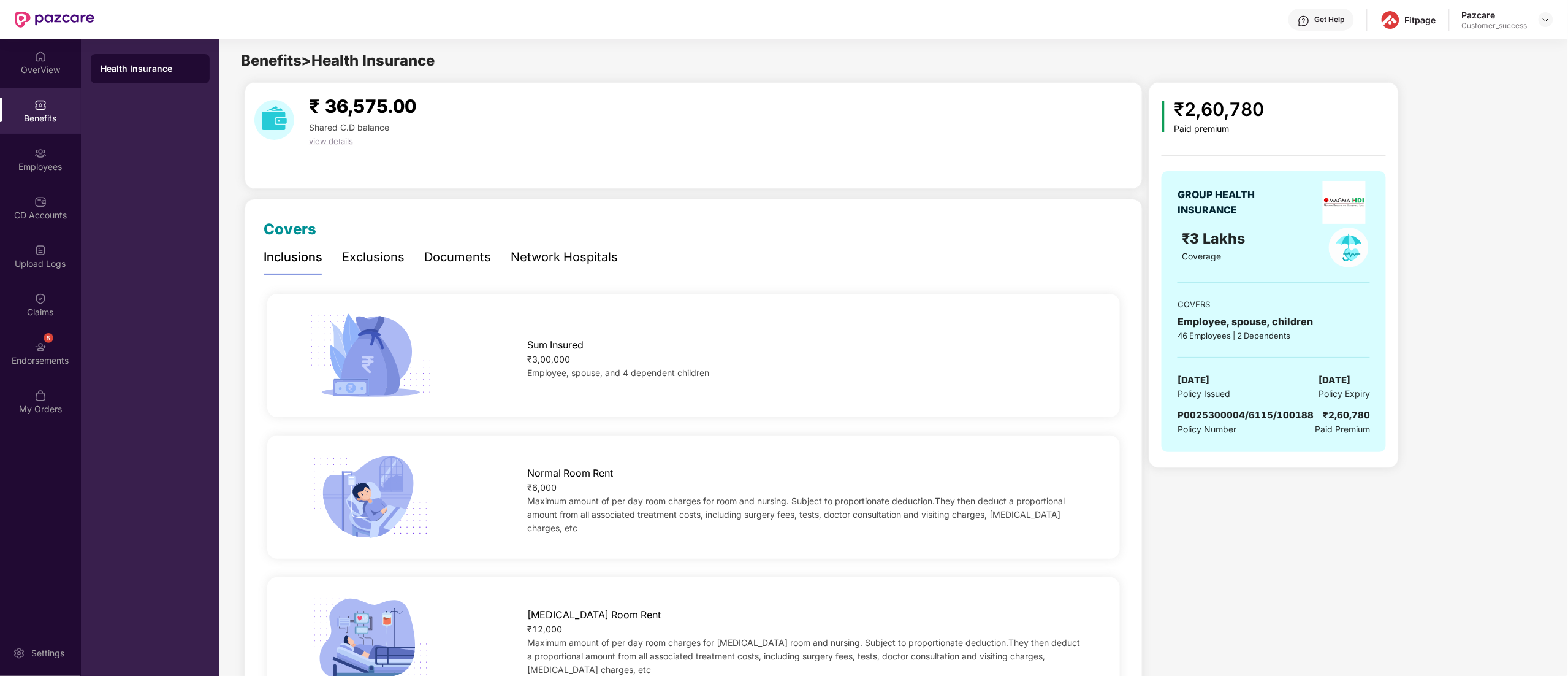
click at [442, 250] on div "Documents" at bounding box center [457, 257] width 67 height 19
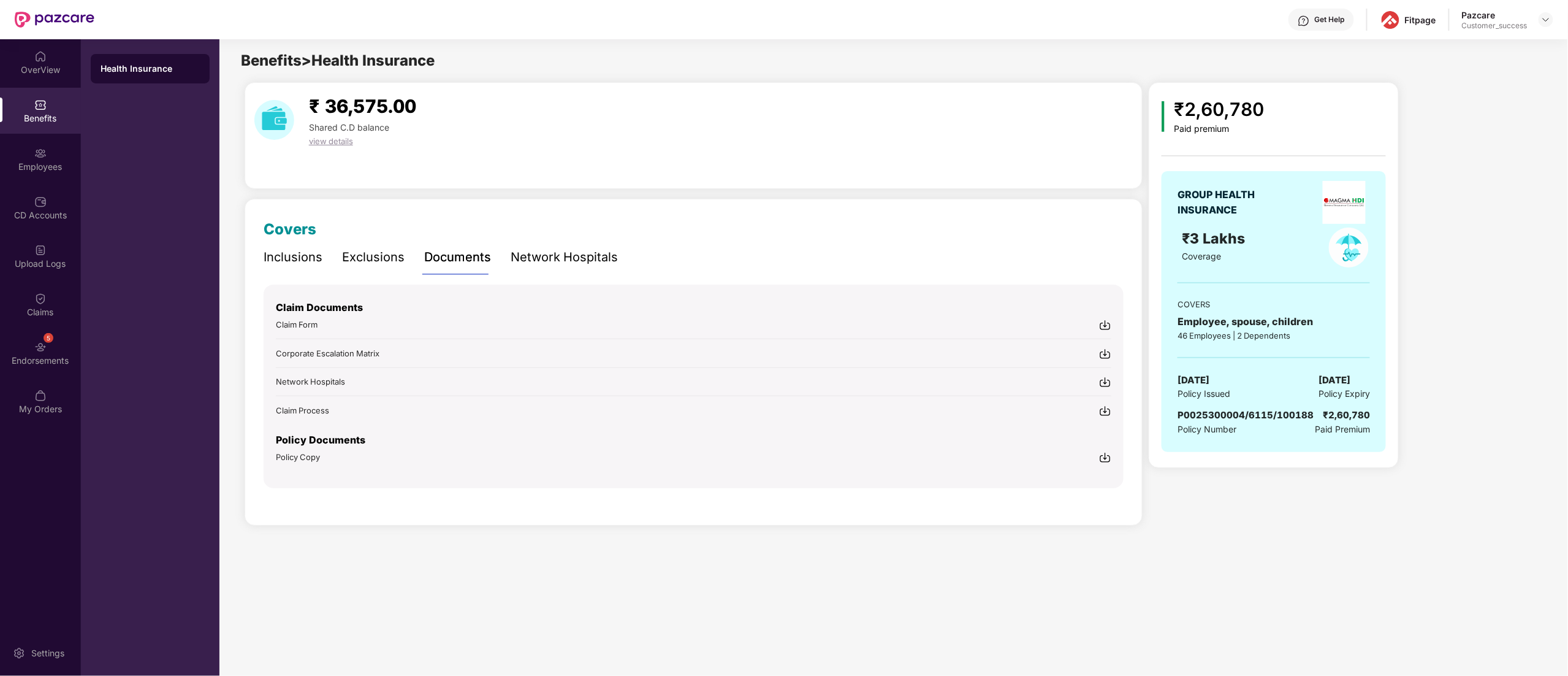
click at [1102, 456] on img at bounding box center [1105, 457] width 12 height 12
click at [46, 169] on div "Employees" at bounding box center [40, 166] width 81 height 12
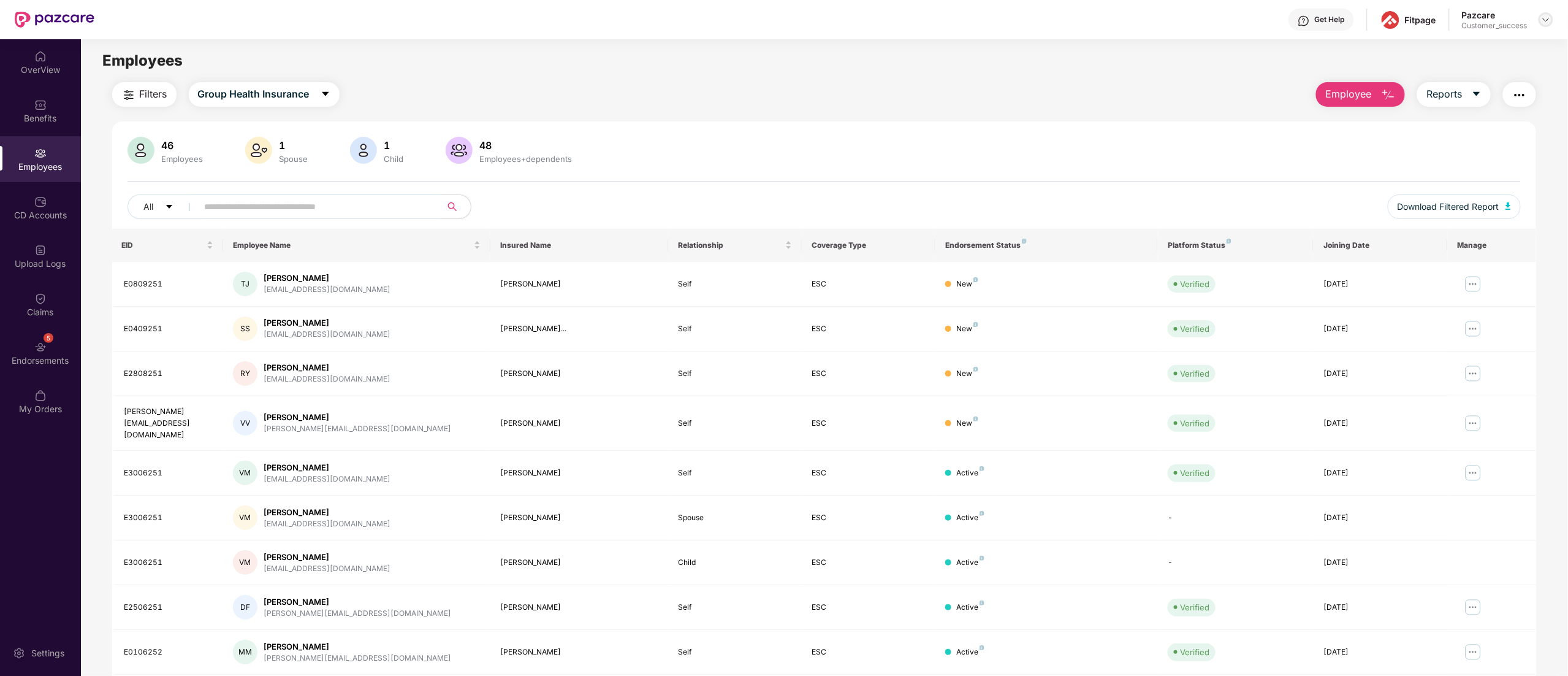
drag, startPoint x: 763, startPoint y: 201, endPoint x: 1543, endPoint y: 26, distance: 799.4
click at [1546, 15] on img at bounding box center [1546, 19] width 10 height 10
click at [1469, 50] on div "Switch to partner view" at bounding box center [1489, 48] width 160 height 24
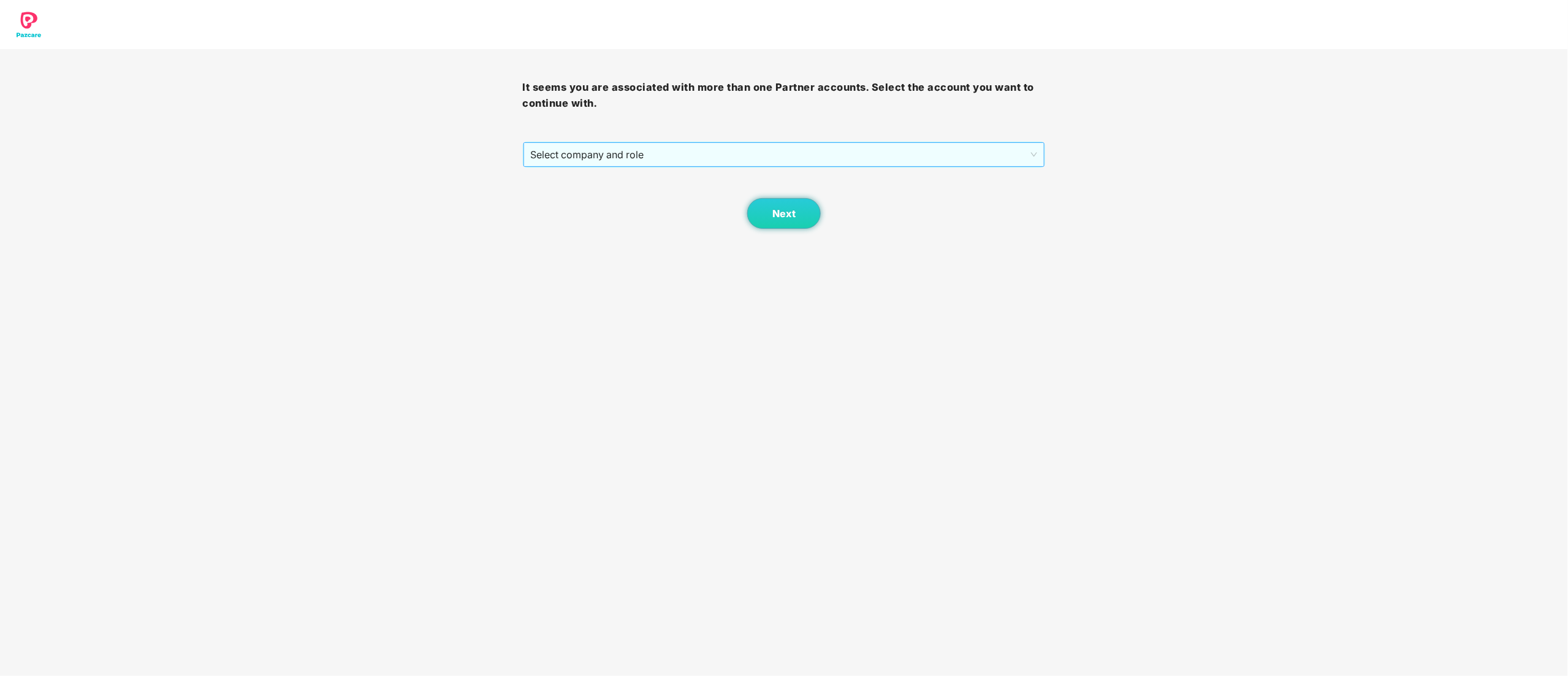
click at [635, 151] on span "Select company and role" at bounding box center [784, 155] width 507 height 24
click at [617, 201] on div "Pazcare - CUSTOMER_SUCCESS" at bounding box center [784, 198] width 508 height 14
click at [803, 217] on button "Next" at bounding box center [784, 213] width 74 height 31
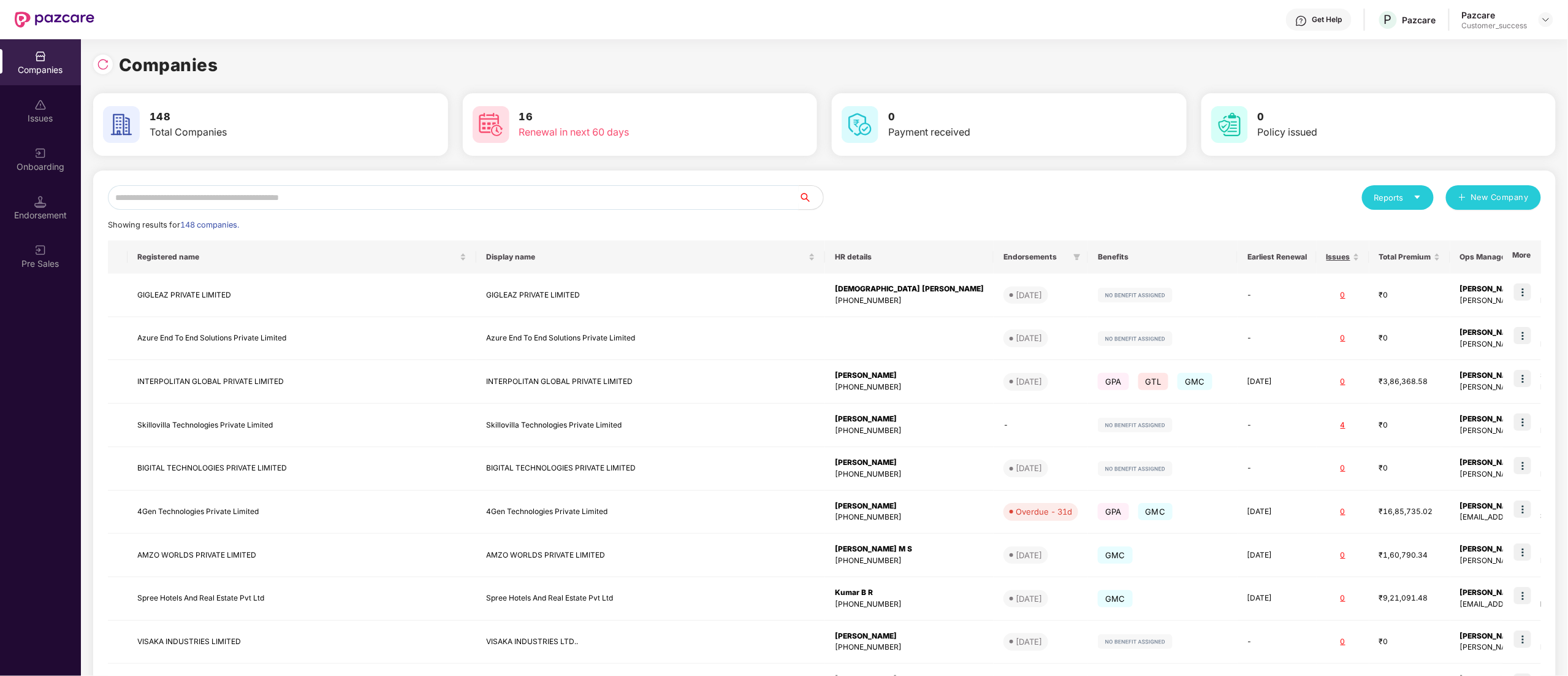
click at [195, 203] on input "text" at bounding box center [453, 197] width 691 height 25
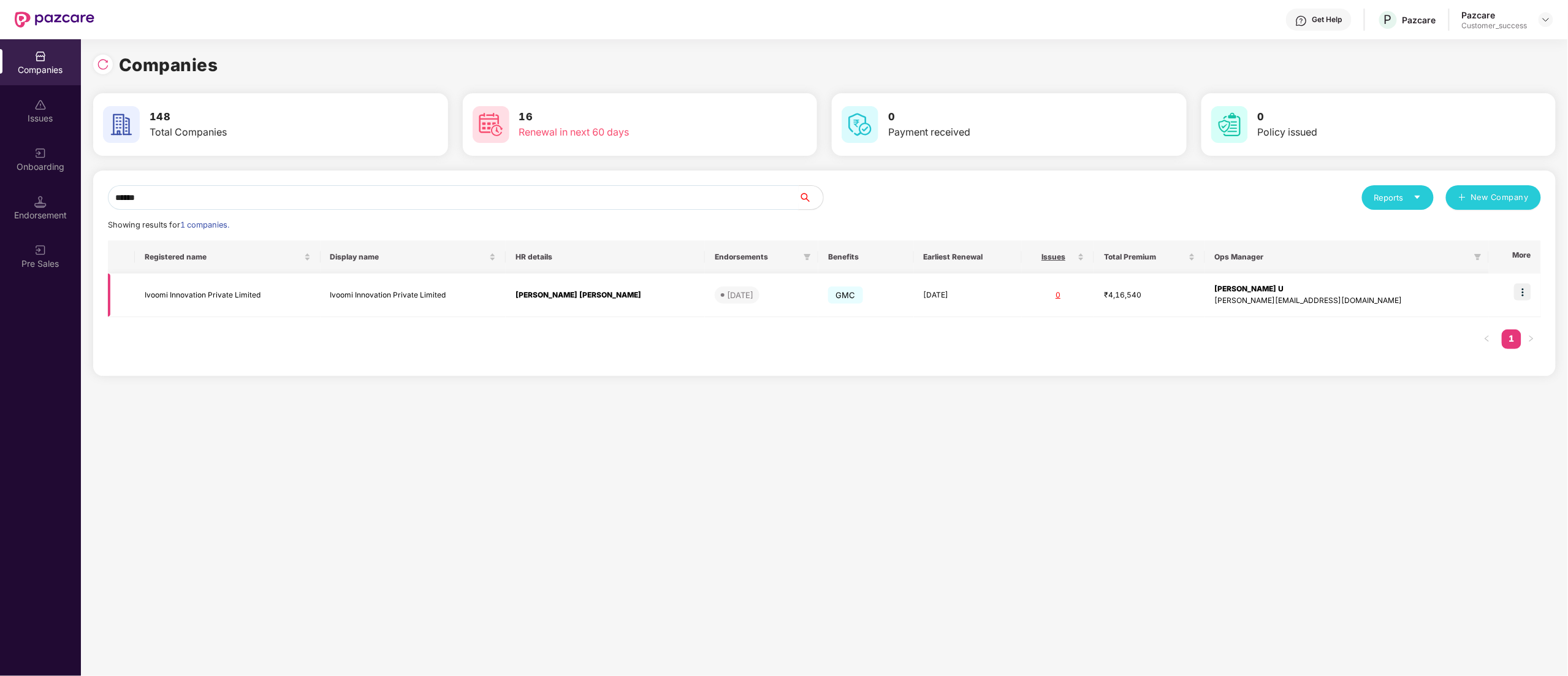
type input "******"
drag, startPoint x: 1521, startPoint y: 294, endPoint x: 1521, endPoint y: 310, distance: 16.0
click at [1521, 293] on img at bounding box center [1522, 292] width 17 height 17
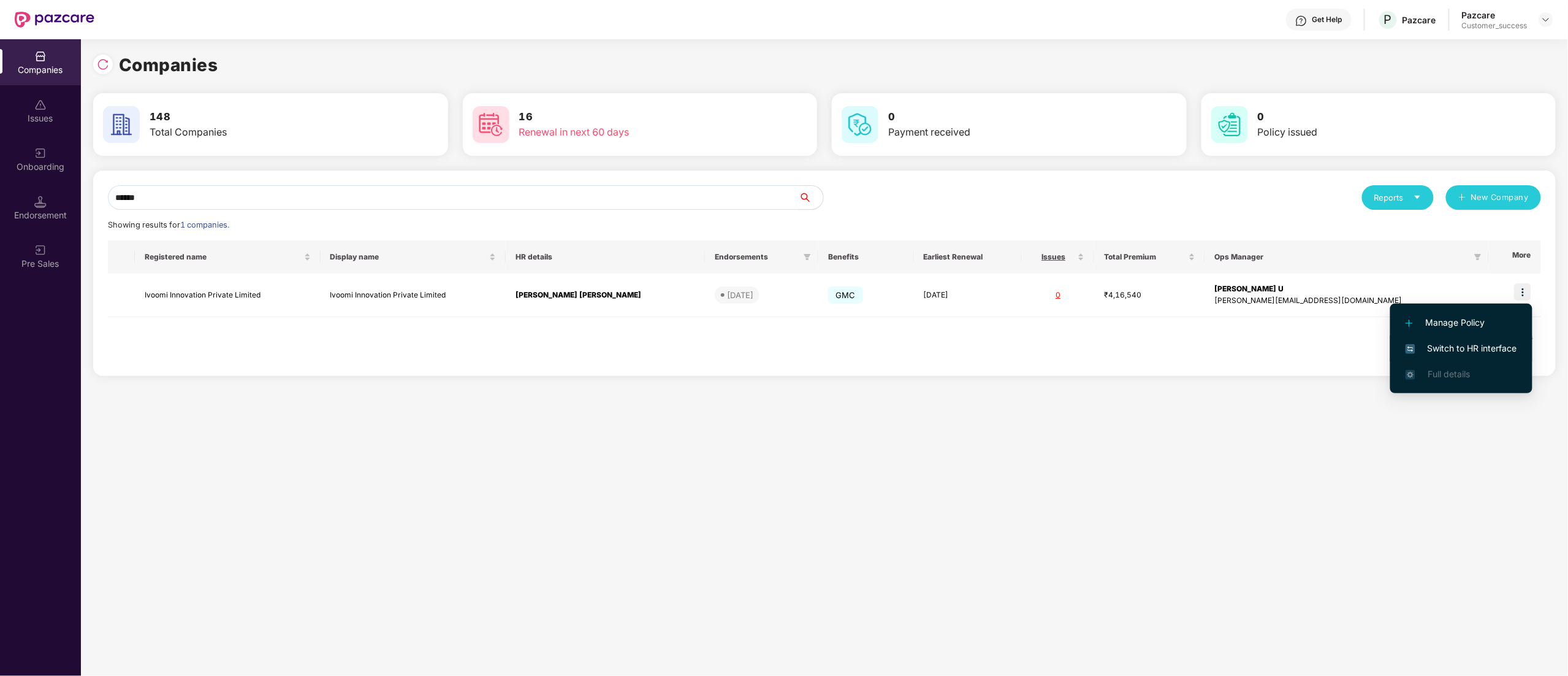
click at [1469, 343] on span "Switch to HR interface" at bounding box center [1461, 348] width 111 height 14
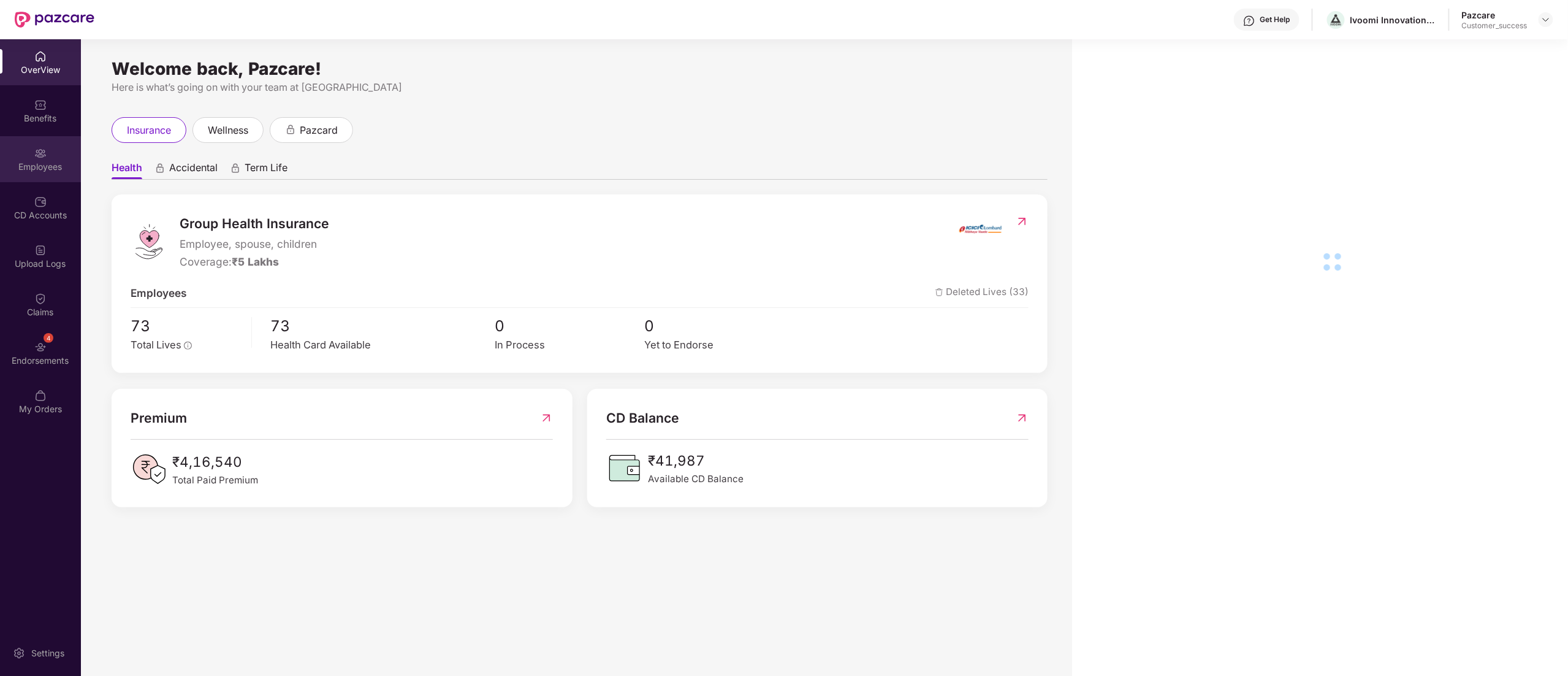
click at [43, 151] on img at bounding box center [40, 152] width 12 height 12
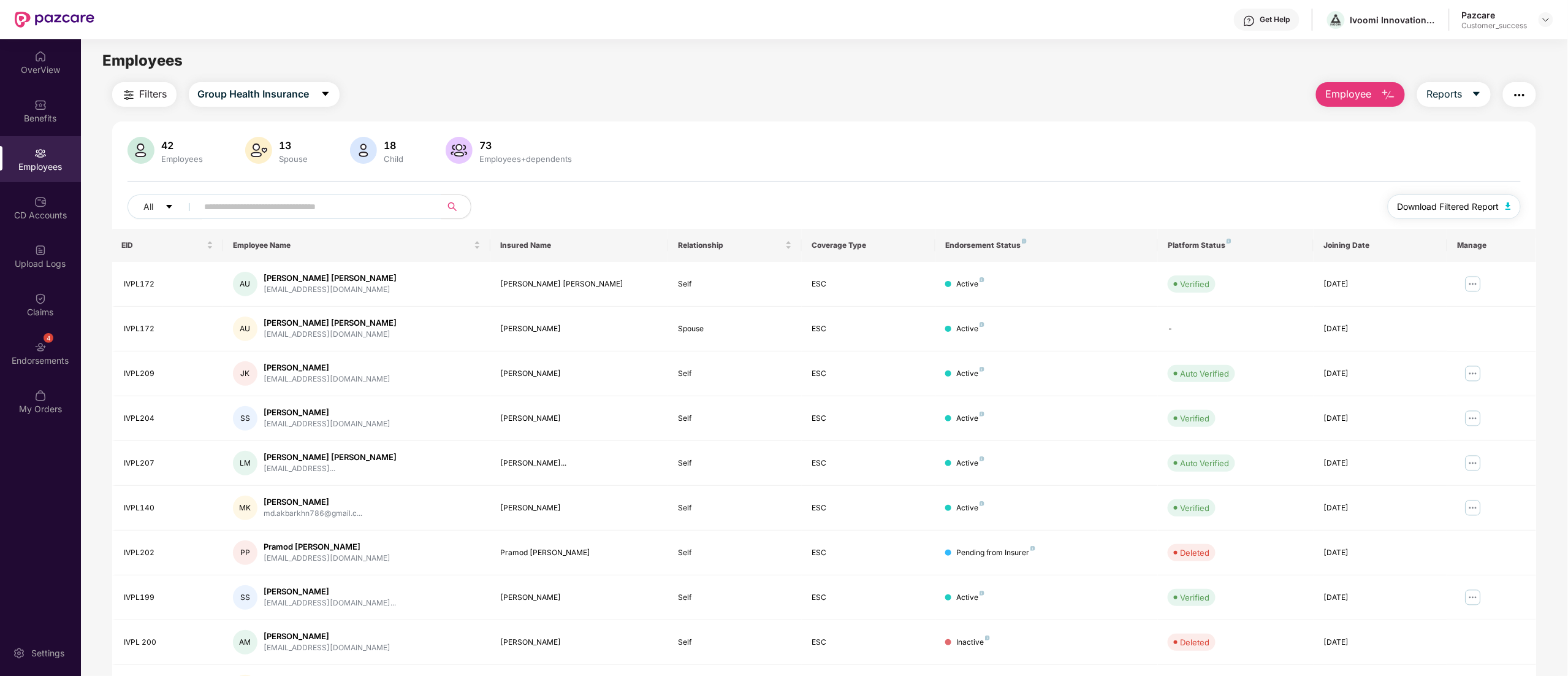
click at [1469, 203] on span "Download Filtered Report" at bounding box center [1449, 206] width 102 height 14
click at [38, 115] on div "Benefits" at bounding box center [40, 118] width 81 height 12
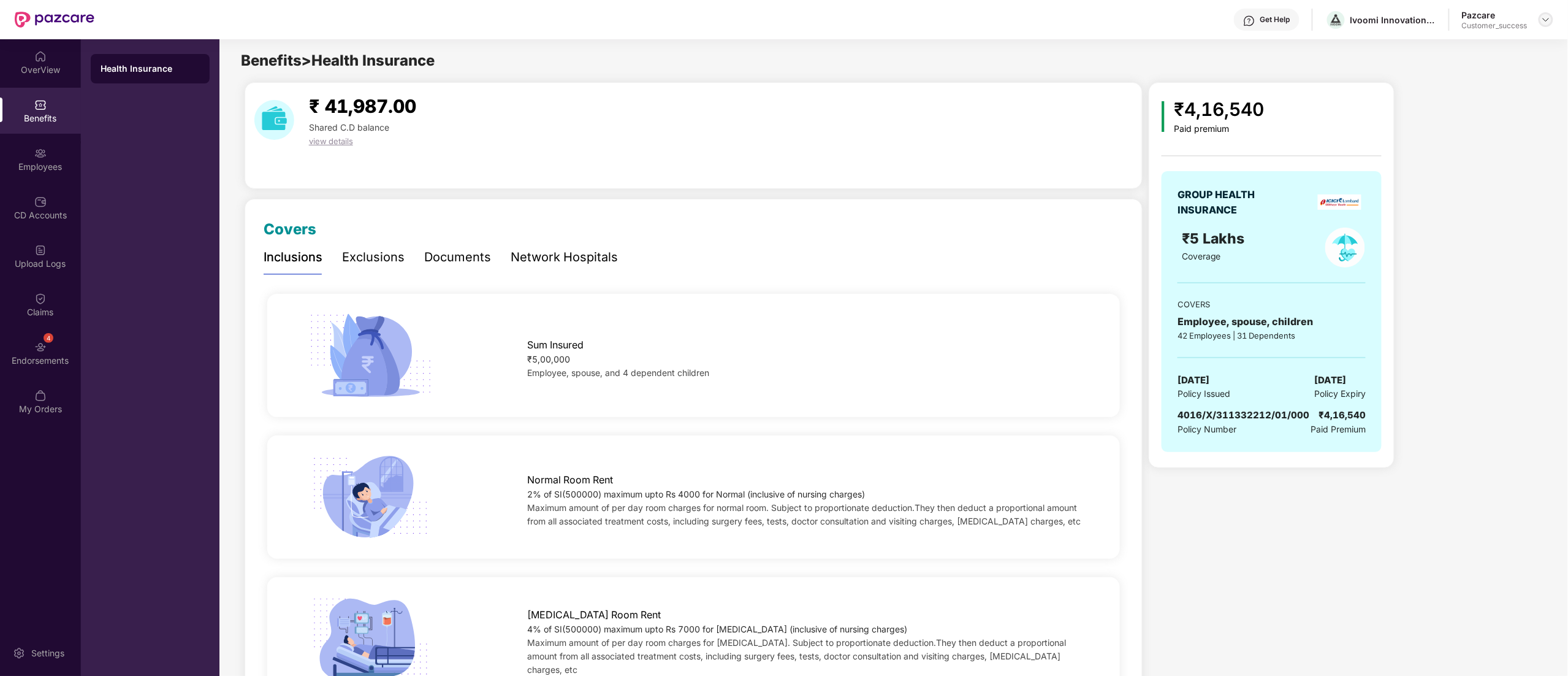
click at [1553, 17] on div at bounding box center [1546, 19] width 15 height 15
click at [1480, 47] on div "Switch to partner view" at bounding box center [1489, 48] width 160 height 24
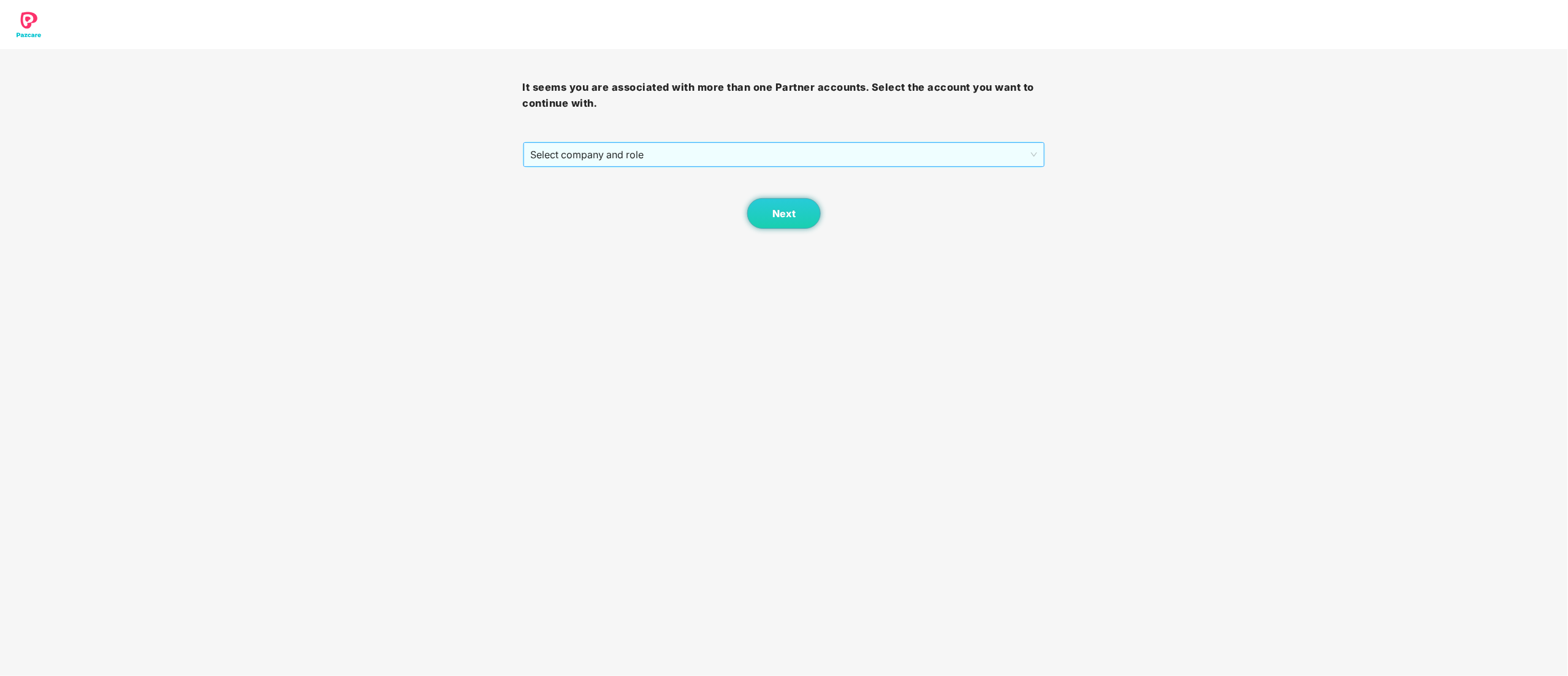
click at [569, 156] on span "Select company and role" at bounding box center [784, 155] width 507 height 24
click at [579, 197] on div "Pazcare - CUSTOMER_SUCCESS" at bounding box center [784, 198] width 508 height 14
click at [783, 216] on span "Next" at bounding box center [784, 213] width 24 height 12
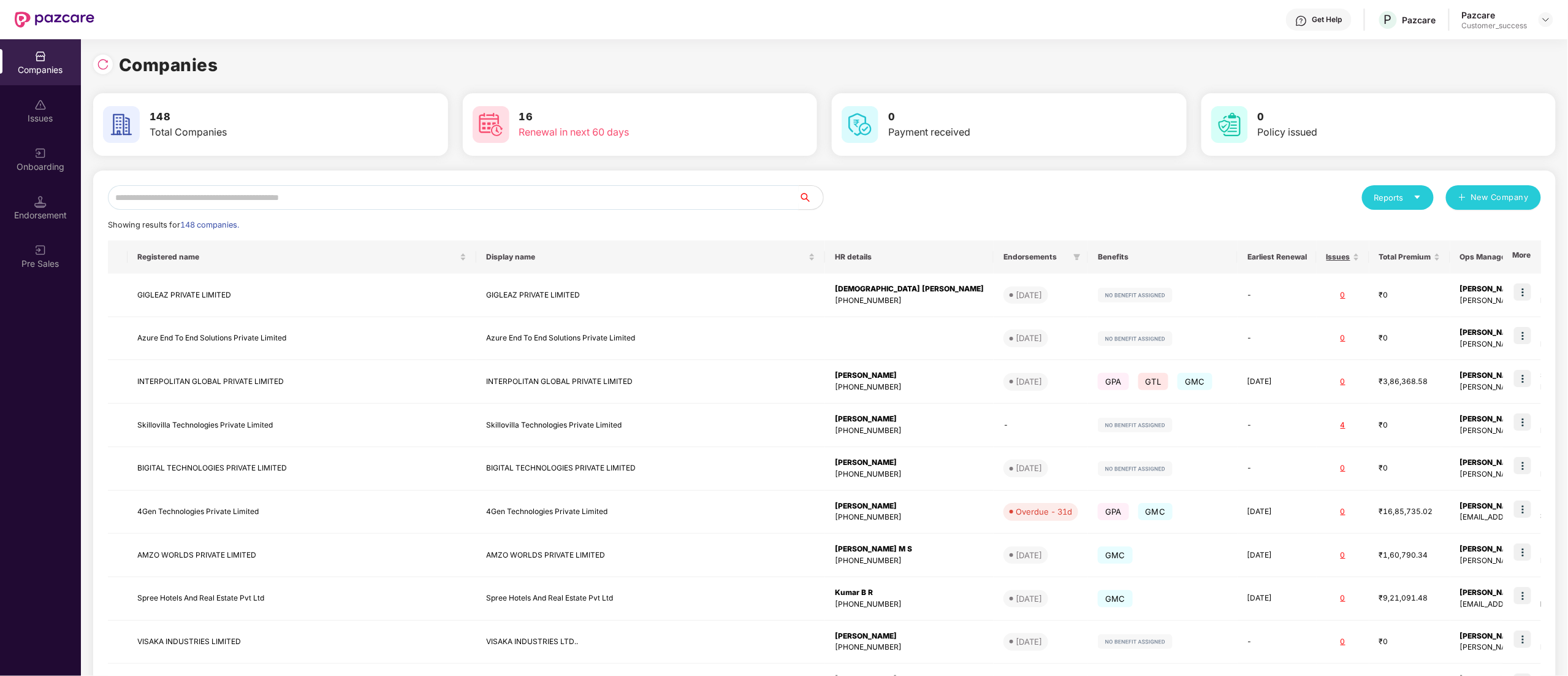
click at [190, 193] on input "text" at bounding box center [453, 197] width 691 height 25
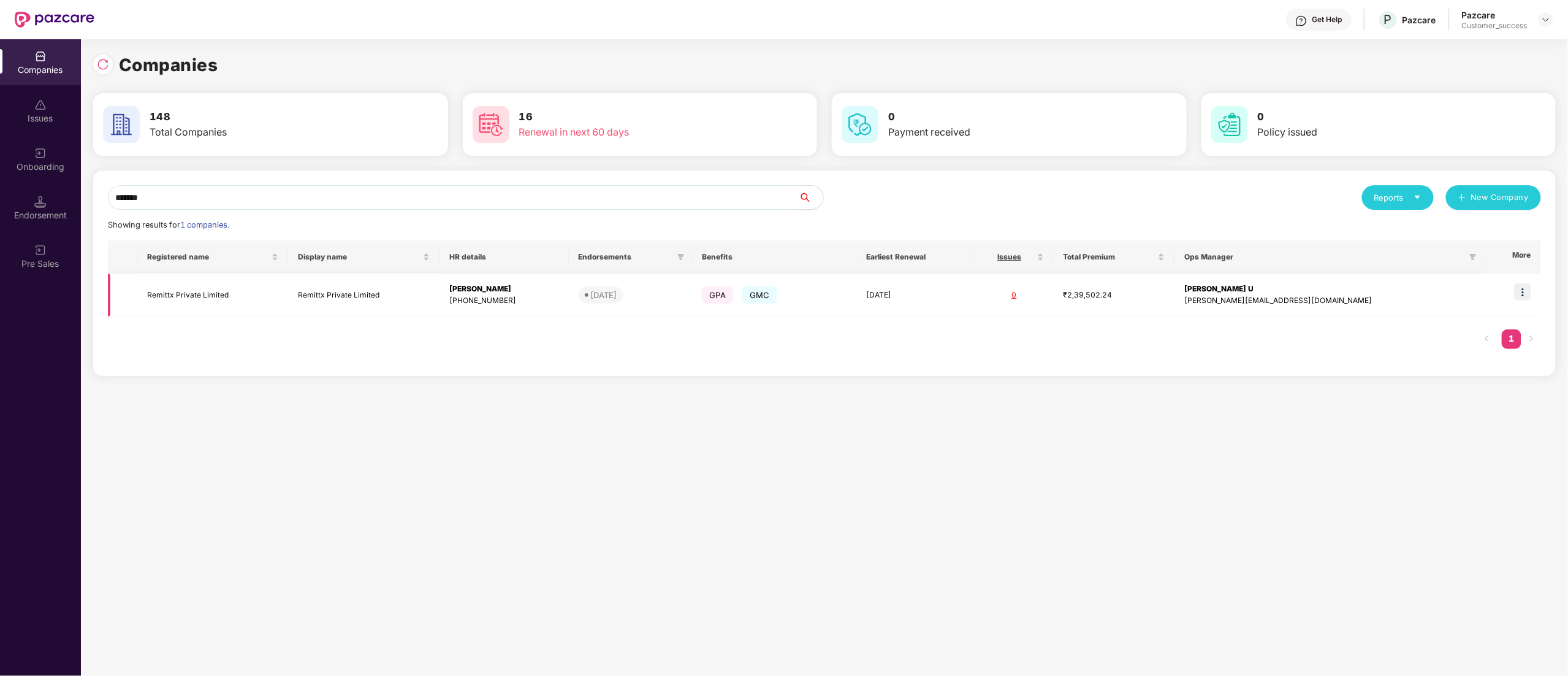
type input "*******"
click at [1521, 292] on img at bounding box center [1522, 292] width 17 height 17
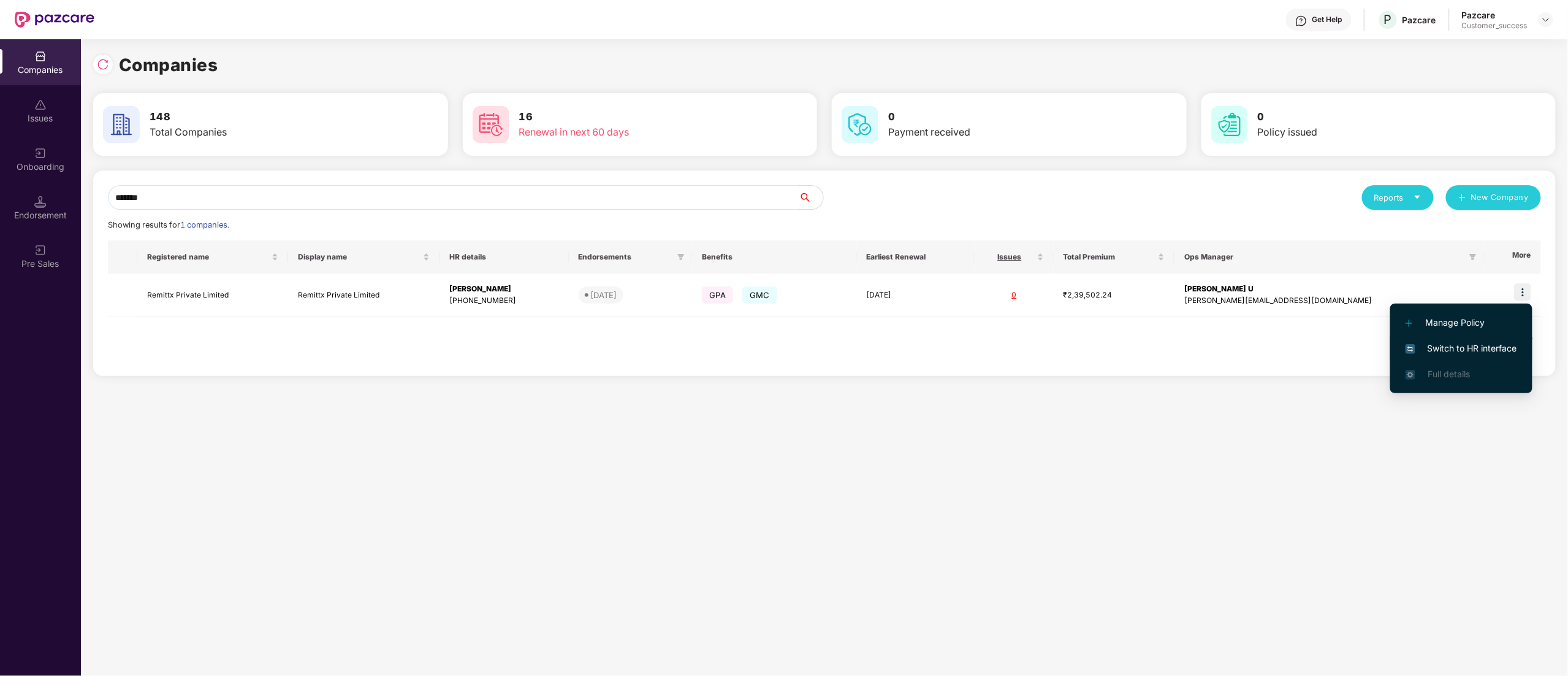
click at [1453, 348] on span "Switch to HR interface" at bounding box center [1461, 348] width 111 height 14
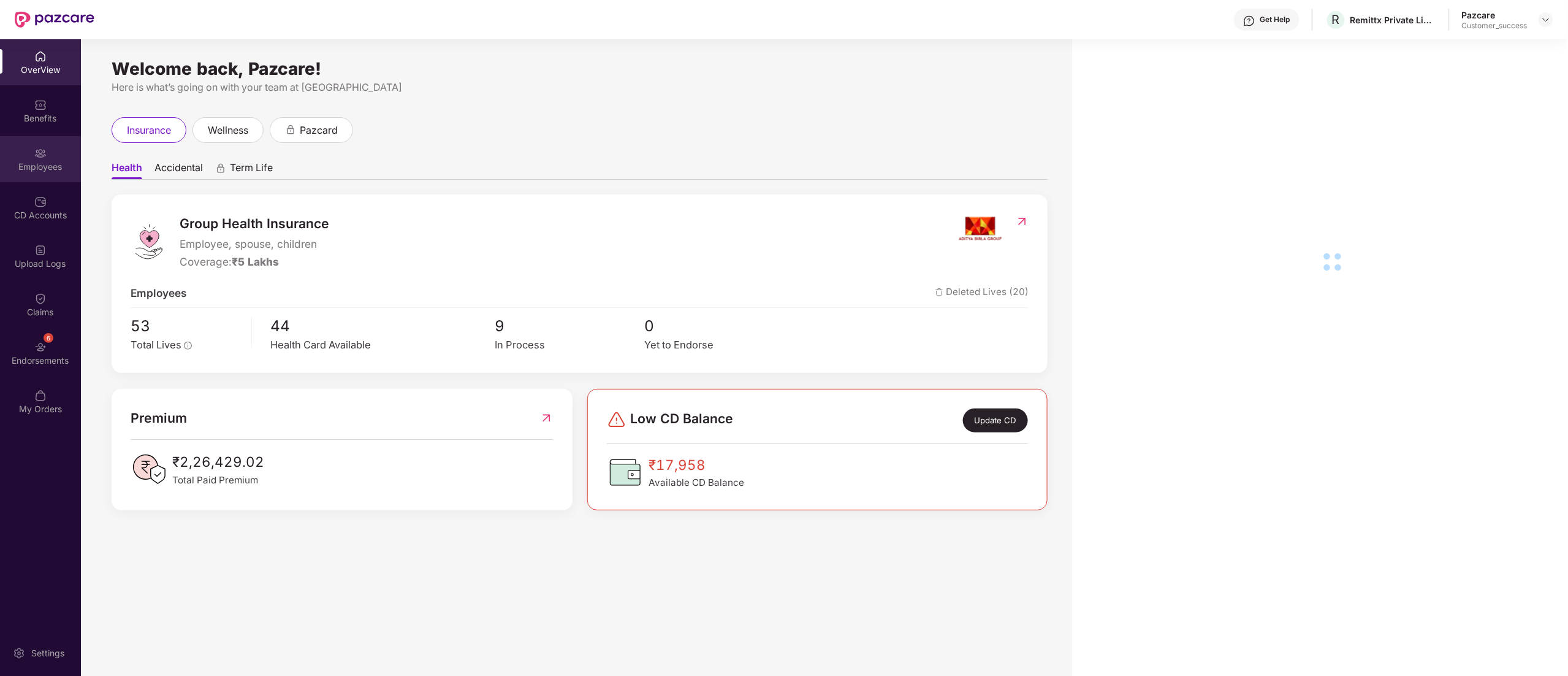
click at [38, 150] on img at bounding box center [40, 152] width 12 height 12
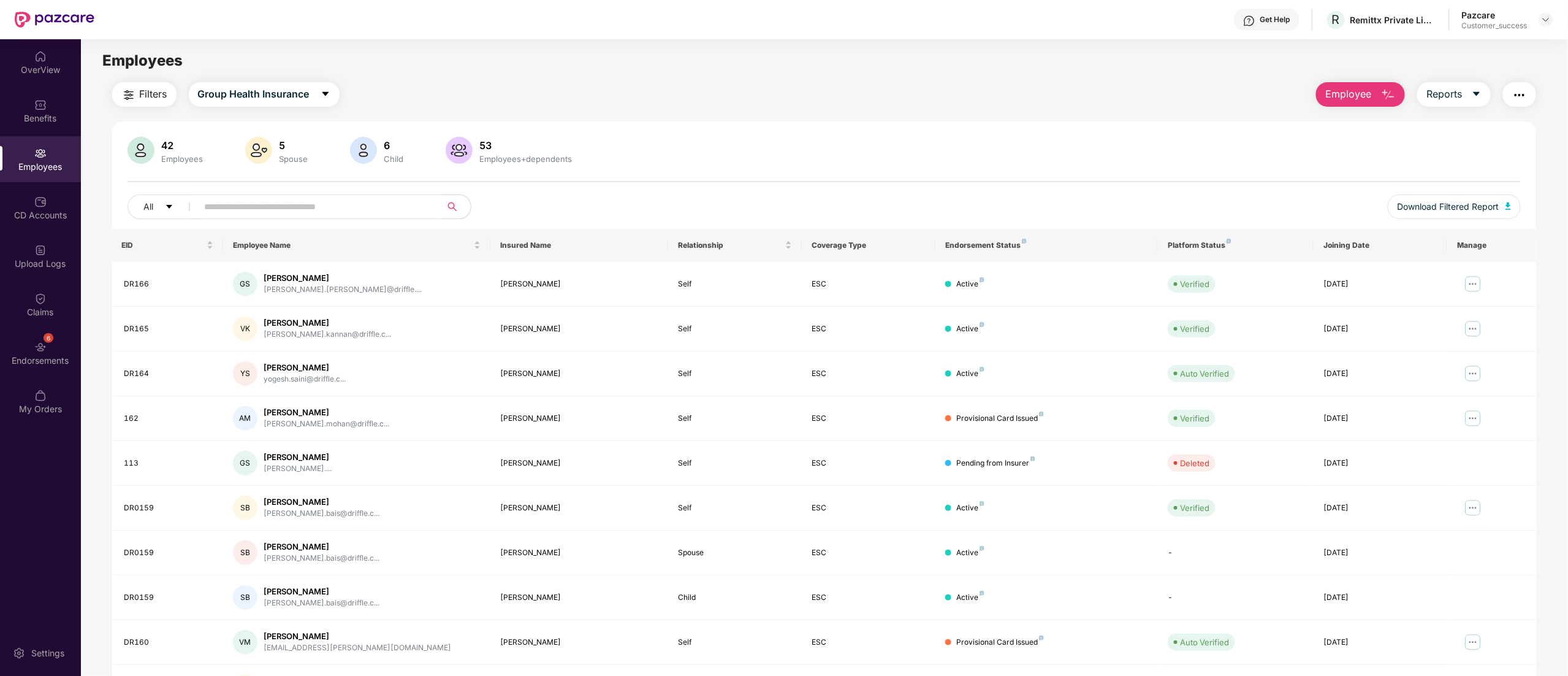
click at [281, 217] on span at bounding box center [316, 206] width 252 height 25
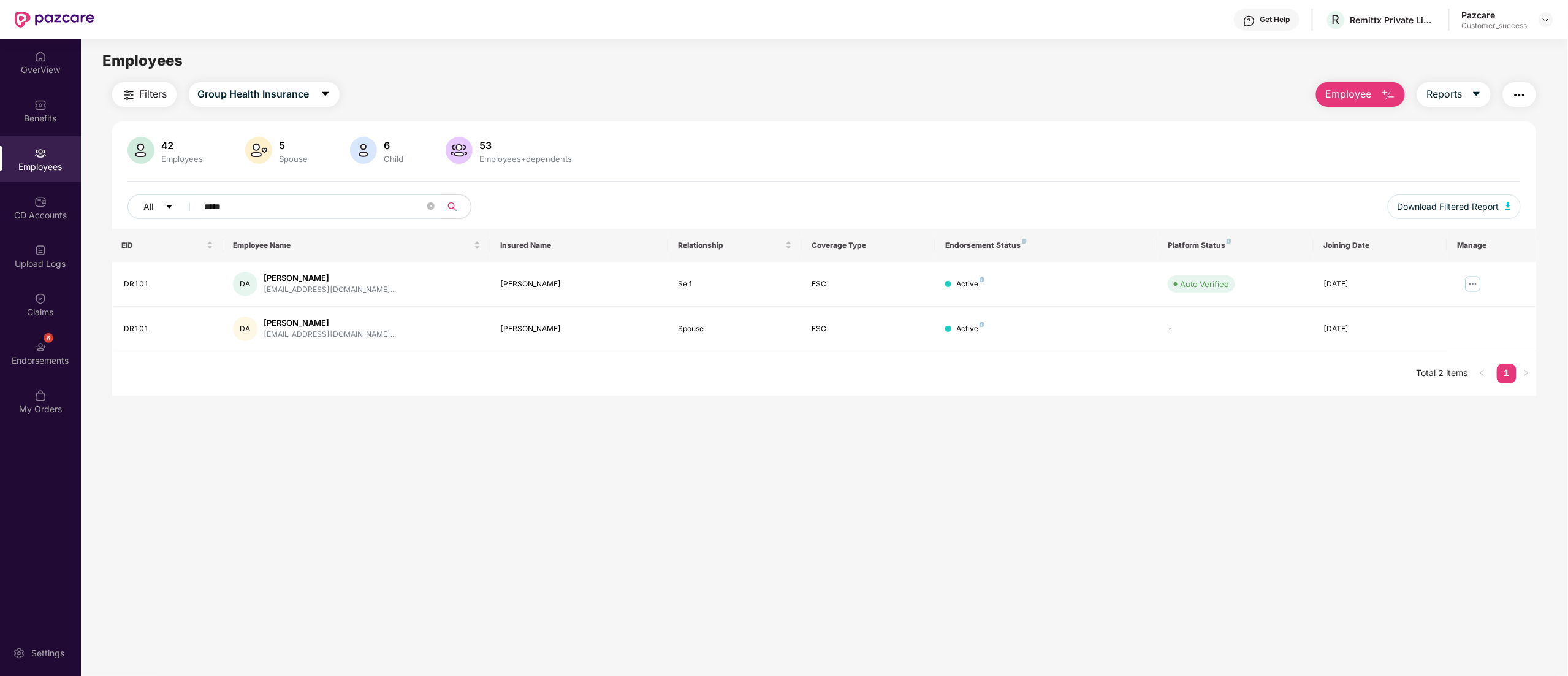
type input "*****"
